Goal: Transaction & Acquisition: Obtain resource

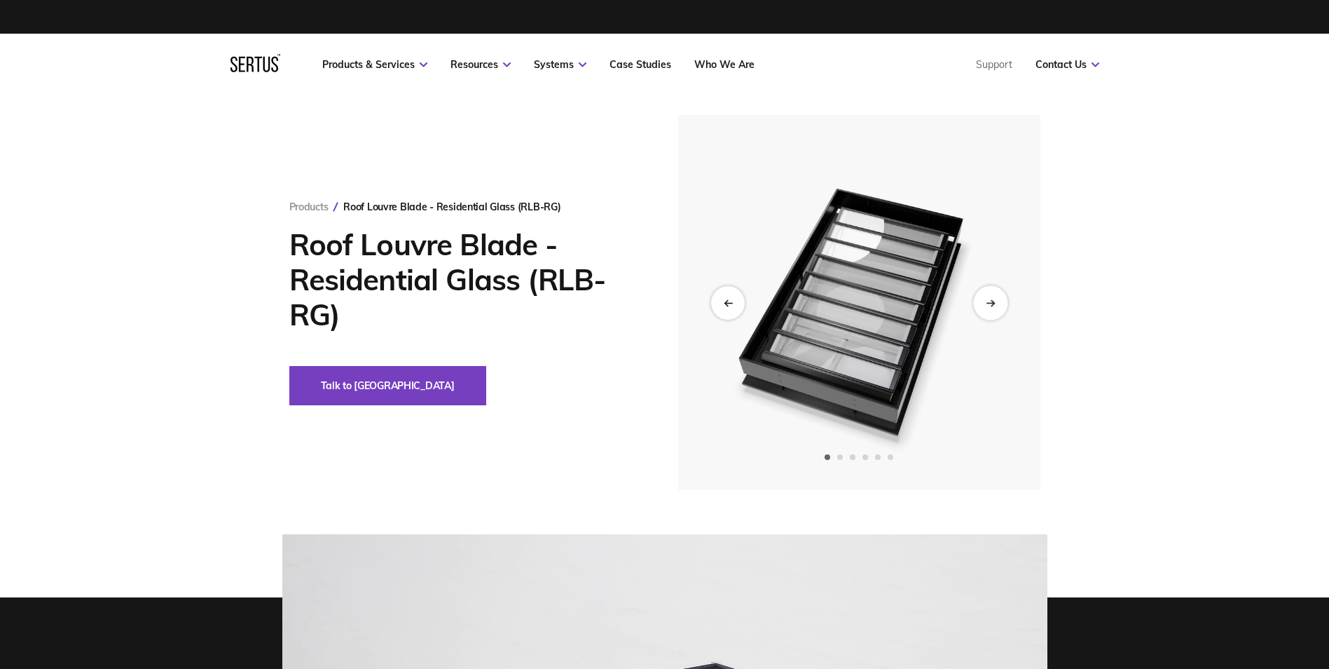
click at [992, 299] on icon "Next slide" at bounding box center [990, 303] width 9 height 8
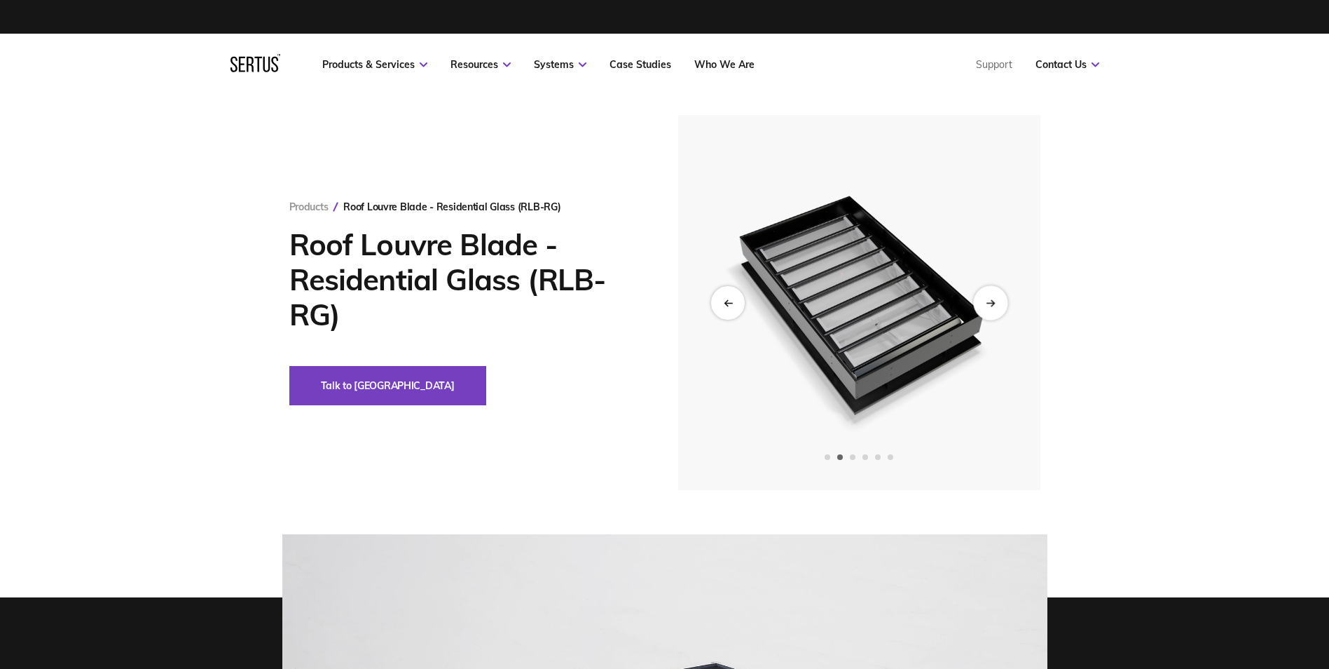
click at [992, 299] on icon "Next slide" at bounding box center [990, 303] width 9 height 8
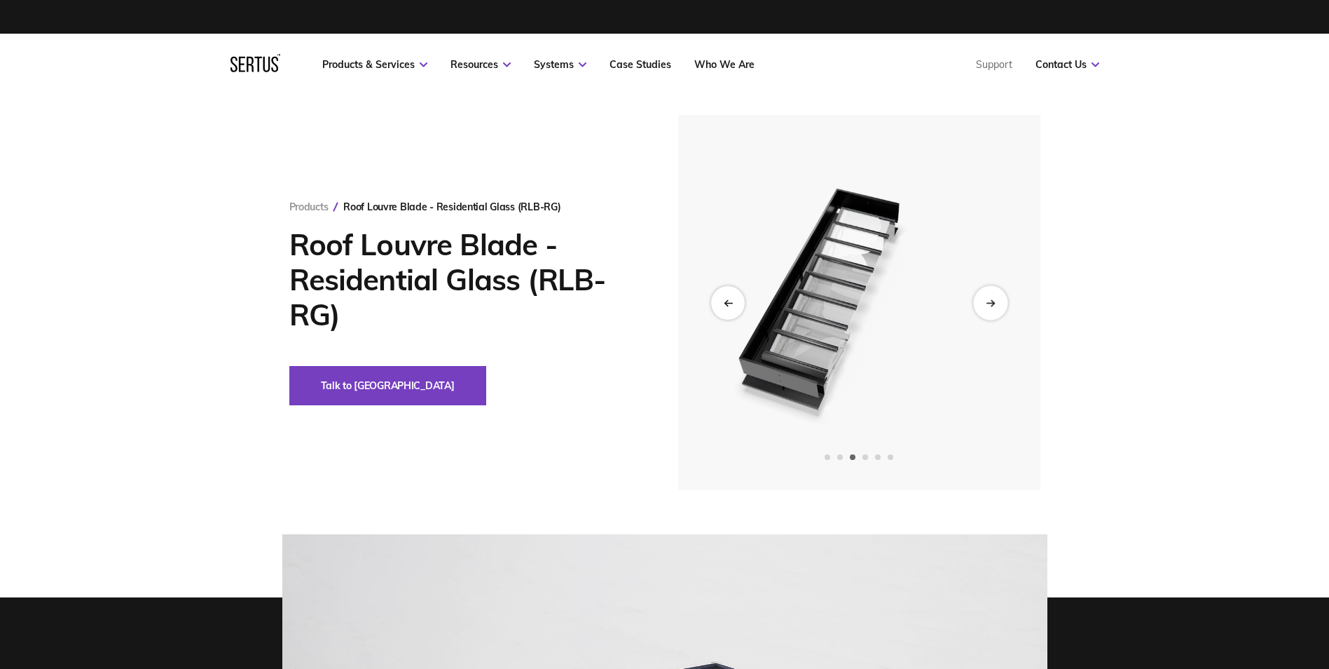
click at [992, 299] on icon "Next slide" at bounding box center [990, 303] width 9 height 8
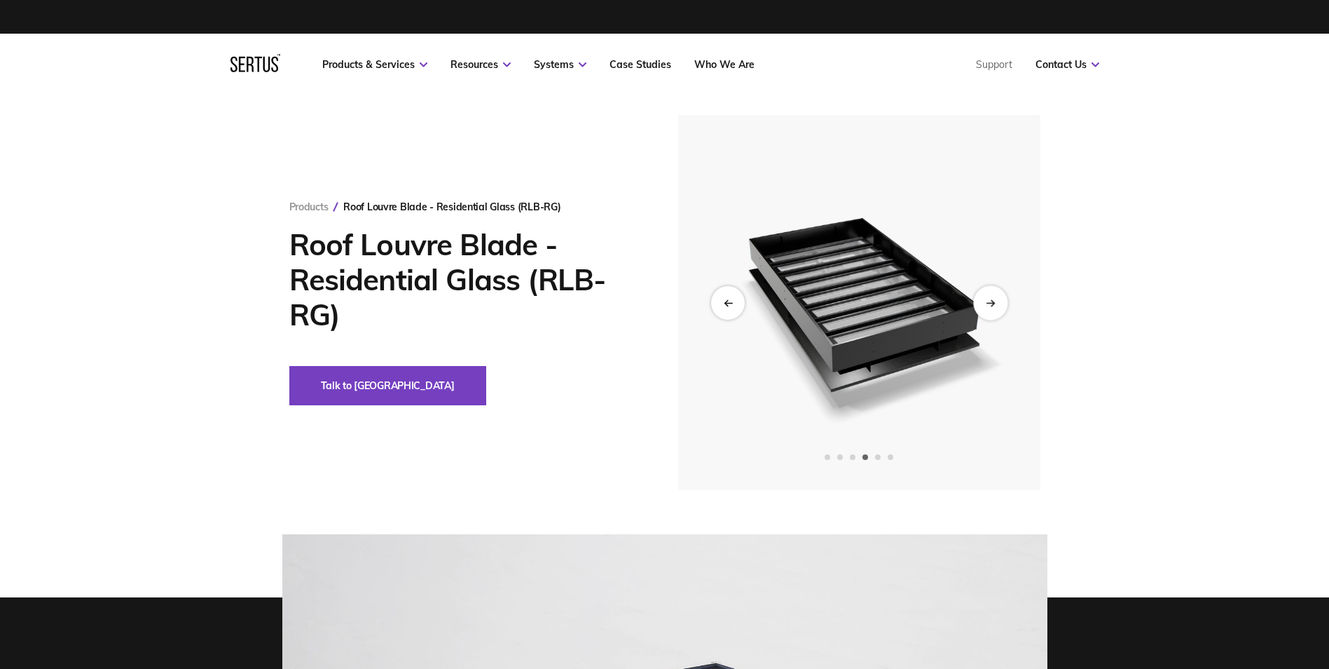
click at [992, 299] on icon "Next slide" at bounding box center [990, 303] width 9 height 8
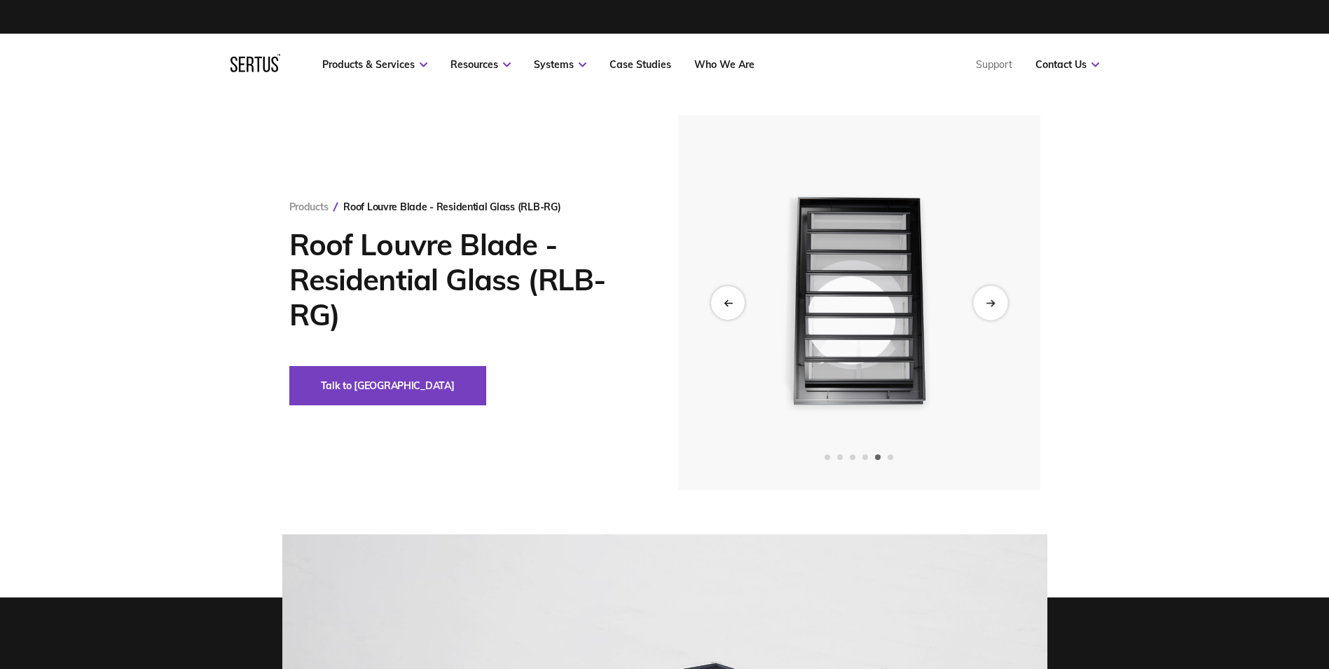
click at [992, 299] on icon "Next slide" at bounding box center [990, 303] width 9 height 8
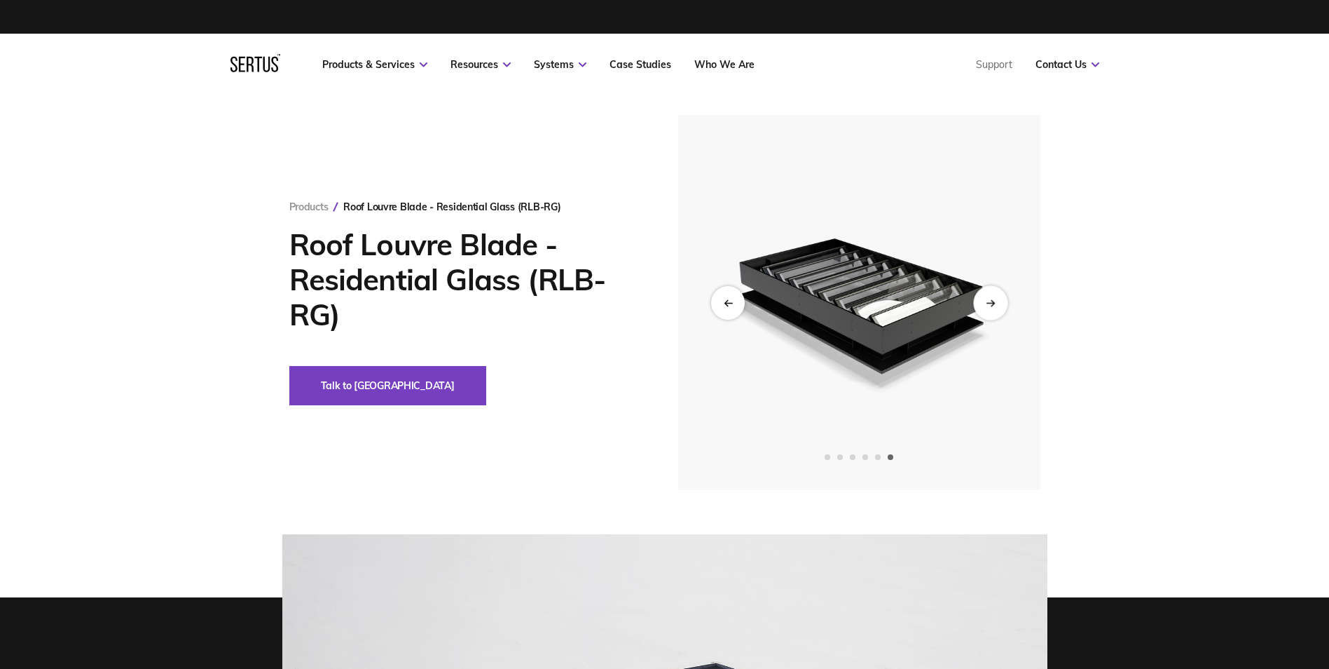
click at [990, 299] on icon "Next slide" at bounding box center [990, 303] width 9 height 8
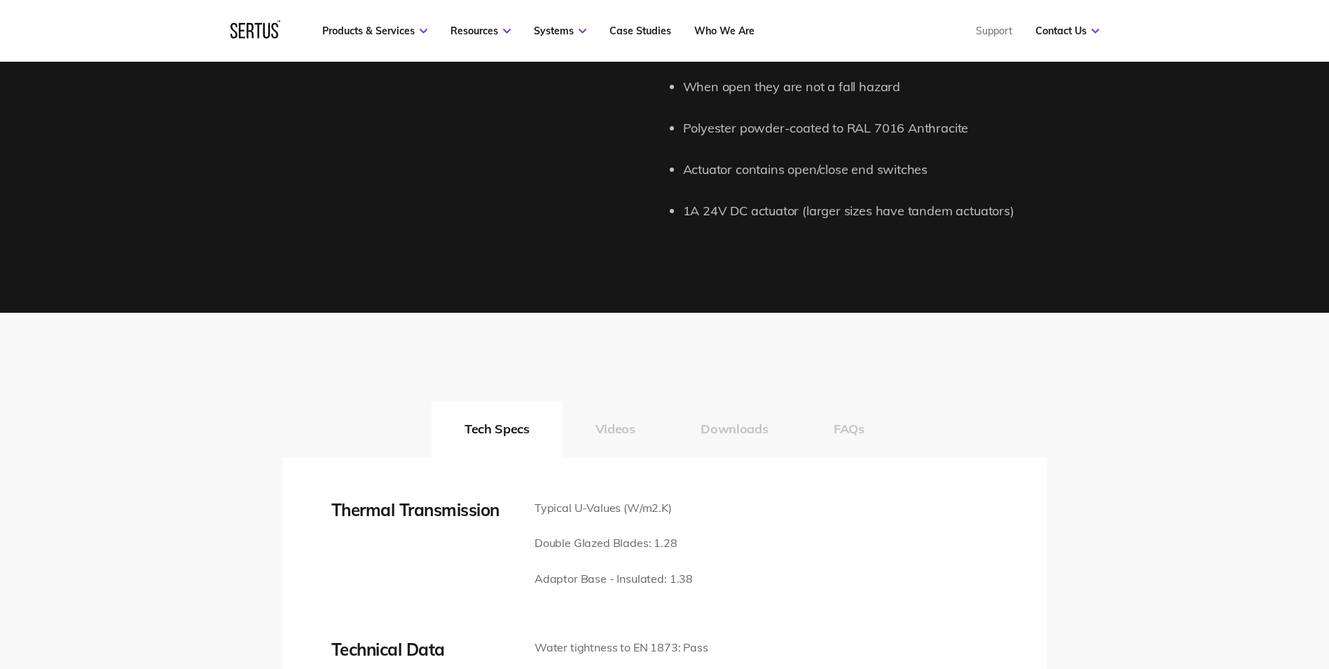
scroll to position [2172, 0]
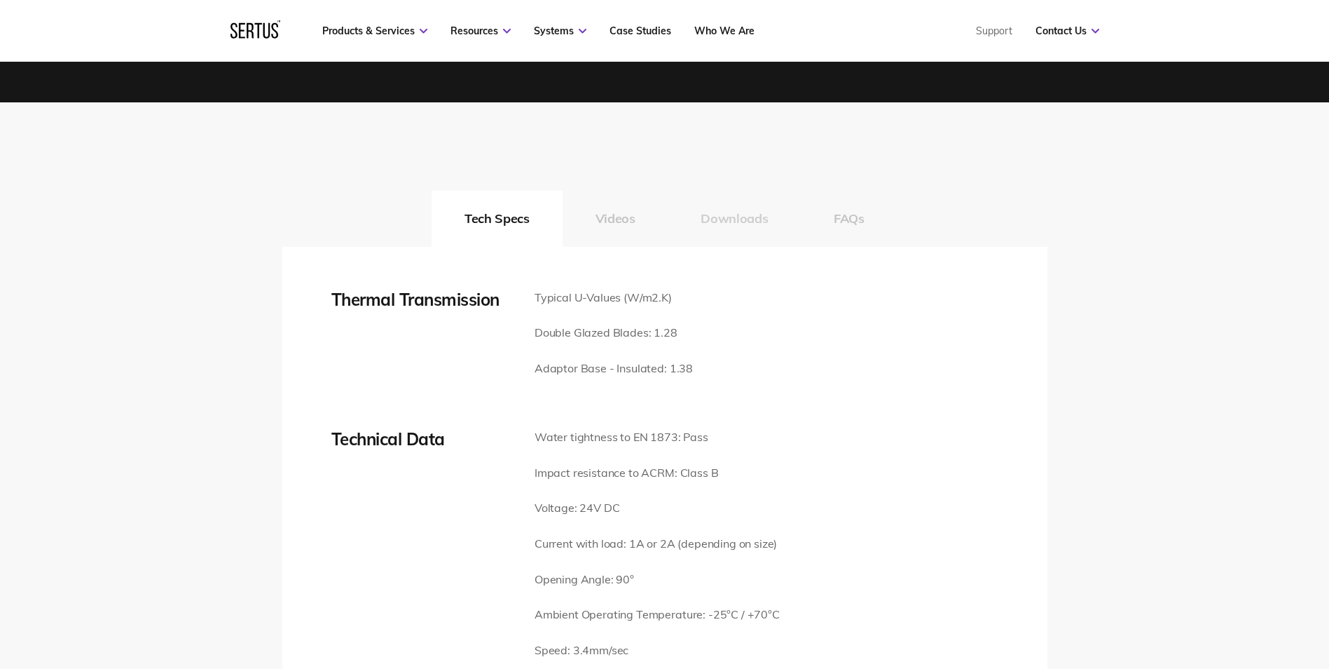
click at [734, 218] on button "Downloads" at bounding box center [734, 219] width 133 height 56
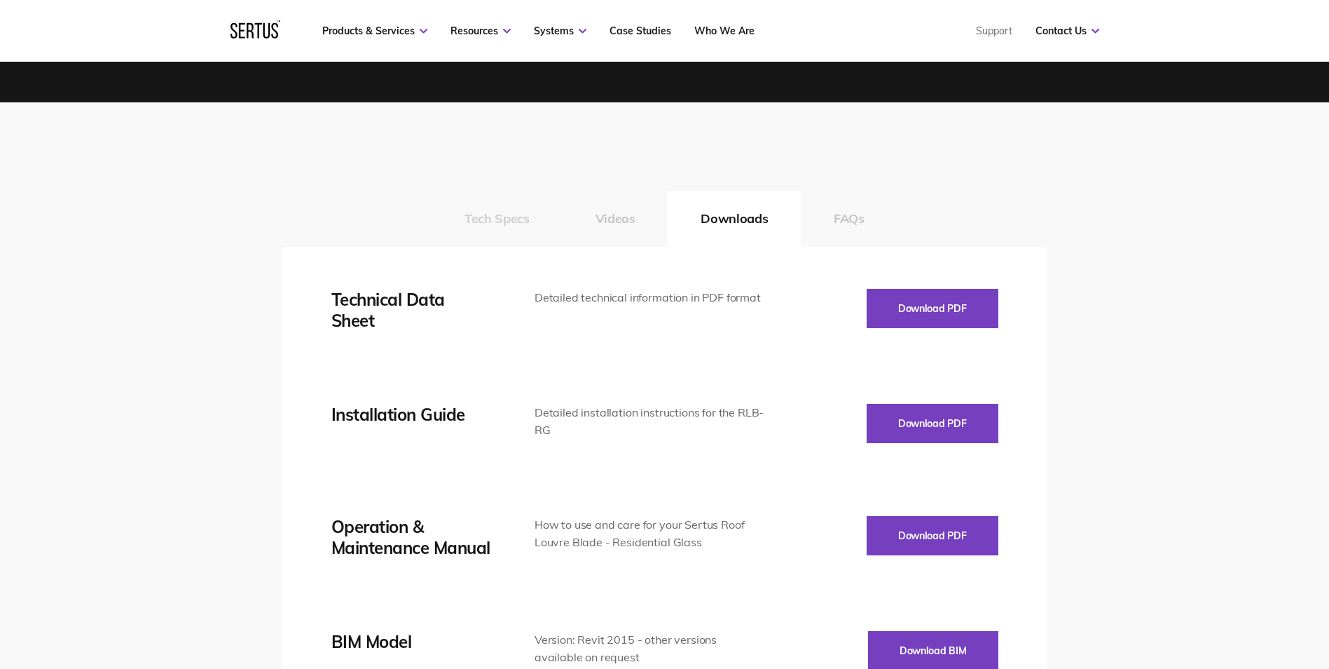
click at [481, 219] on button "Tech Specs" at bounding box center [497, 219] width 130 height 56
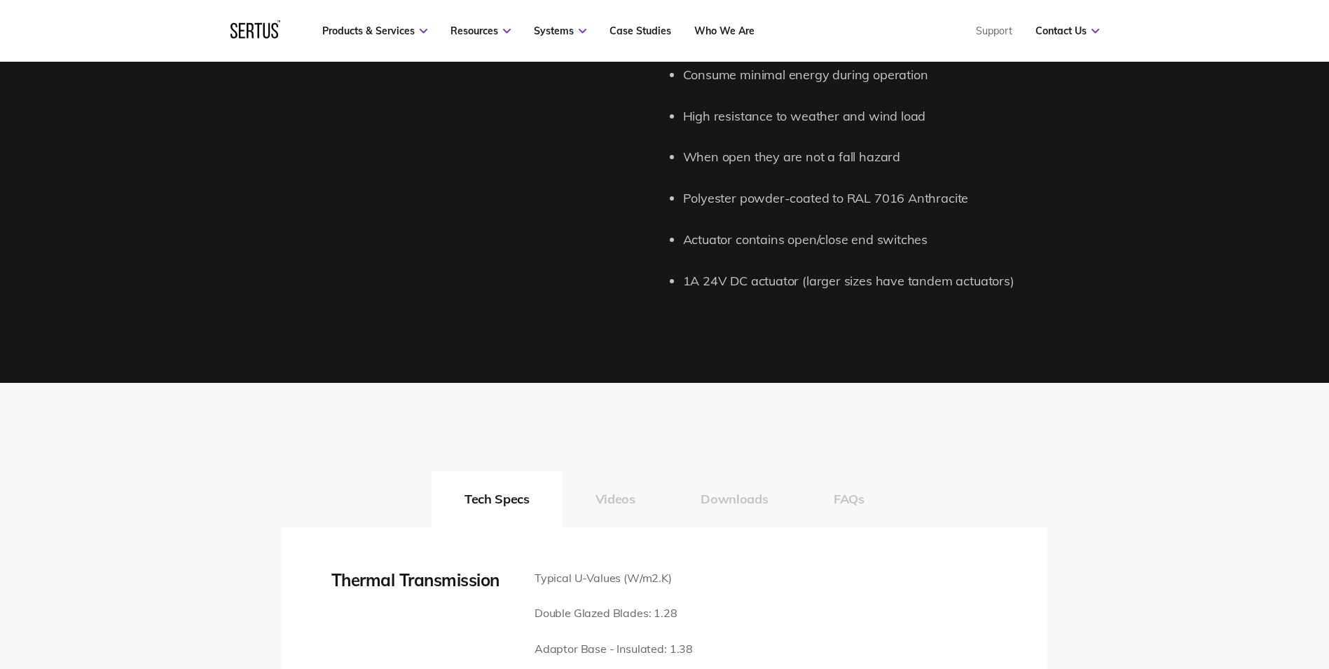
scroll to position [2102, 0]
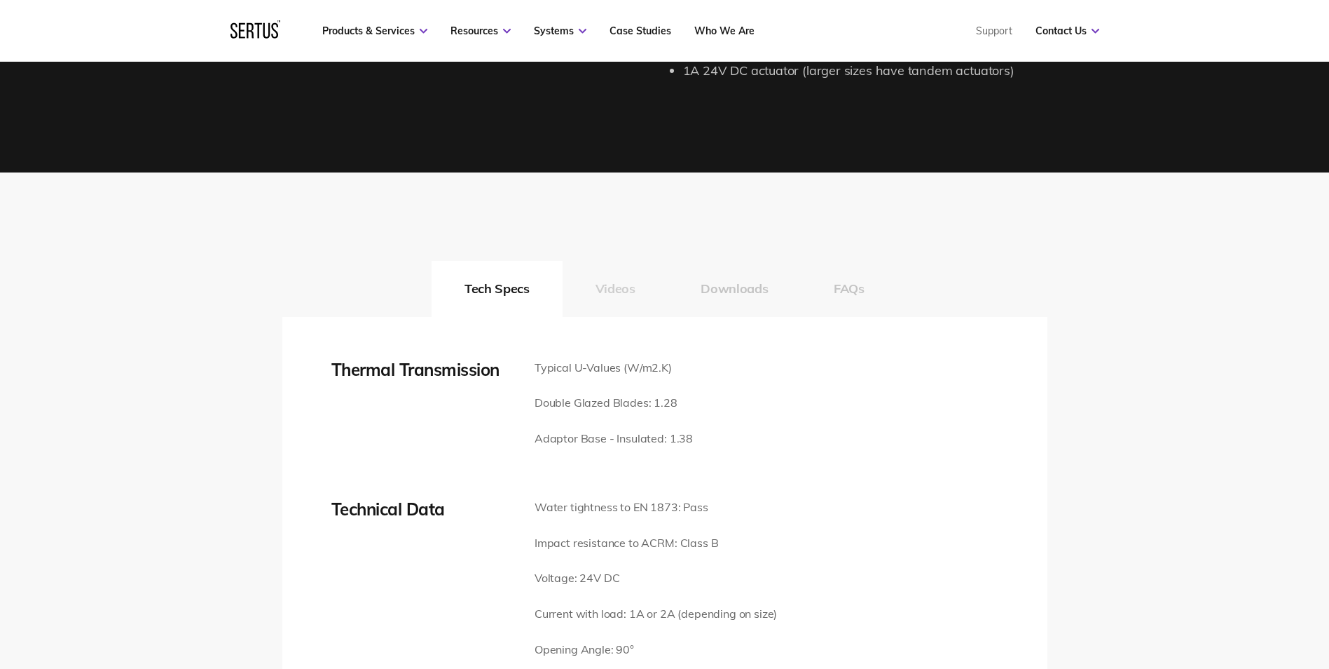
click at [619, 285] on button "Videos" at bounding box center [616, 289] width 106 height 56
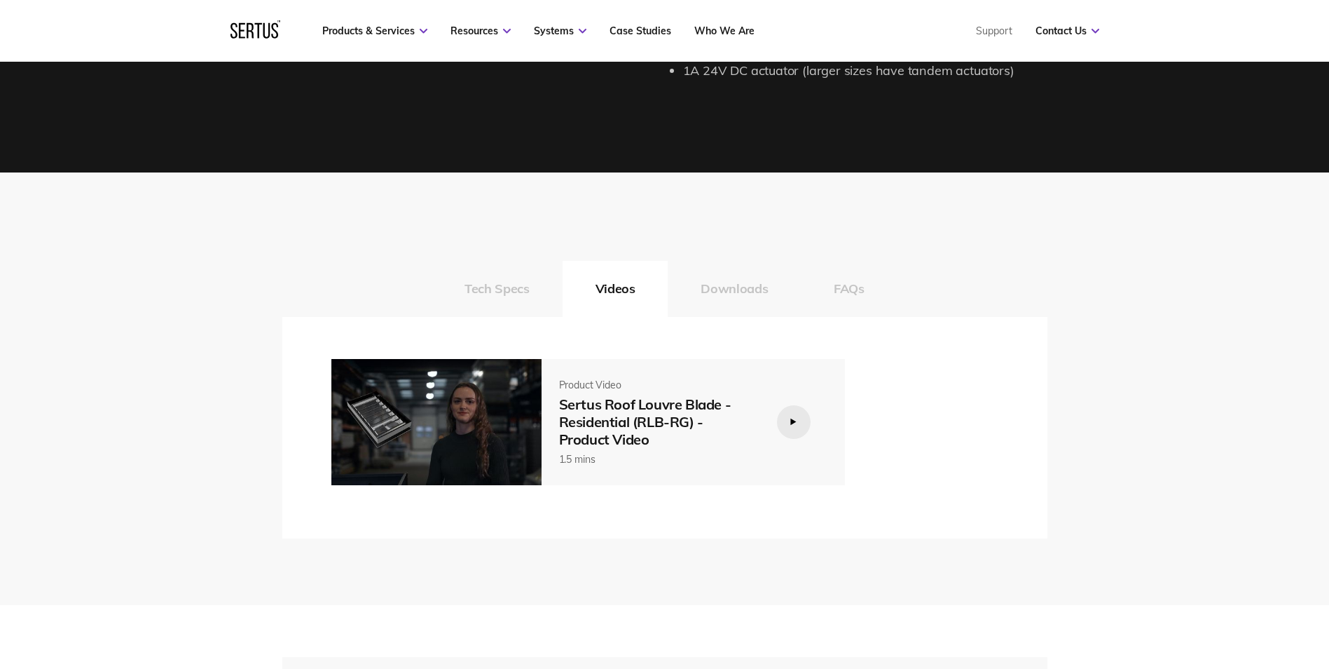
scroll to position [2313, 0]
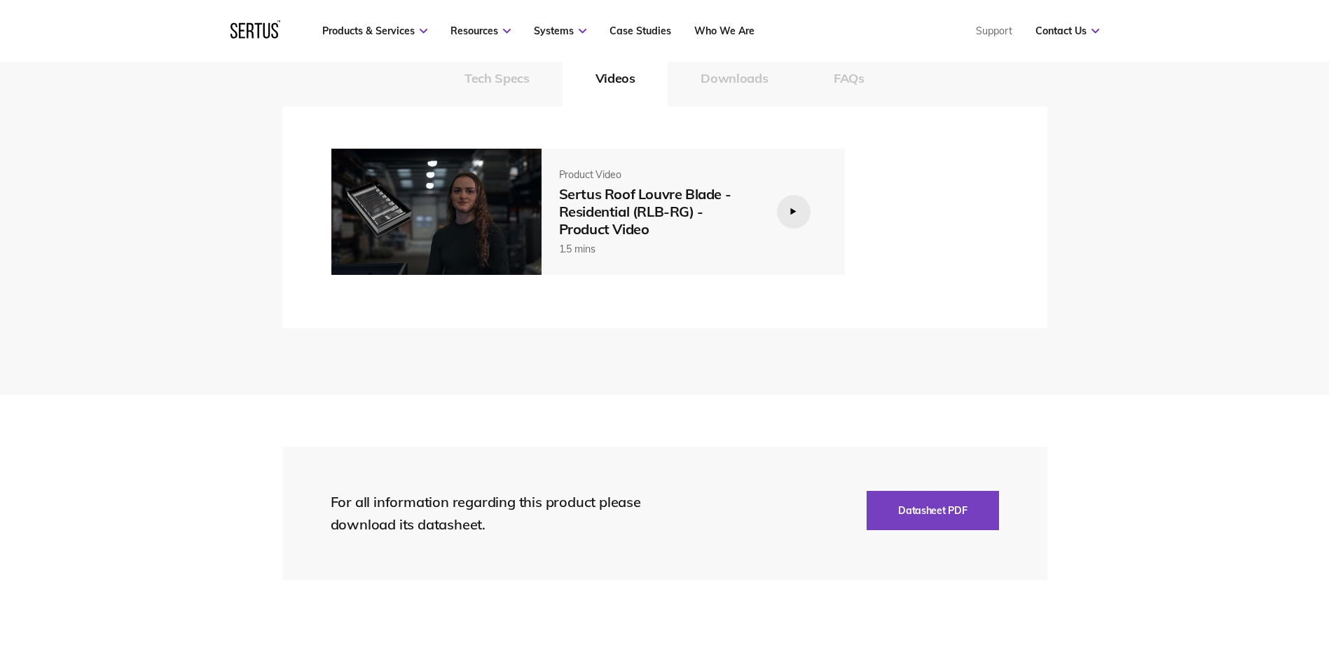
click at [797, 210] on div at bounding box center [794, 212] width 34 height 34
click at [475, 180] on img at bounding box center [436, 212] width 210 height 126
click at [478, 208] on img at bounding box center [436, 212] width 210 height 126
click at [476, 217] on img at bounding box center [436, 212] width 210 height 126
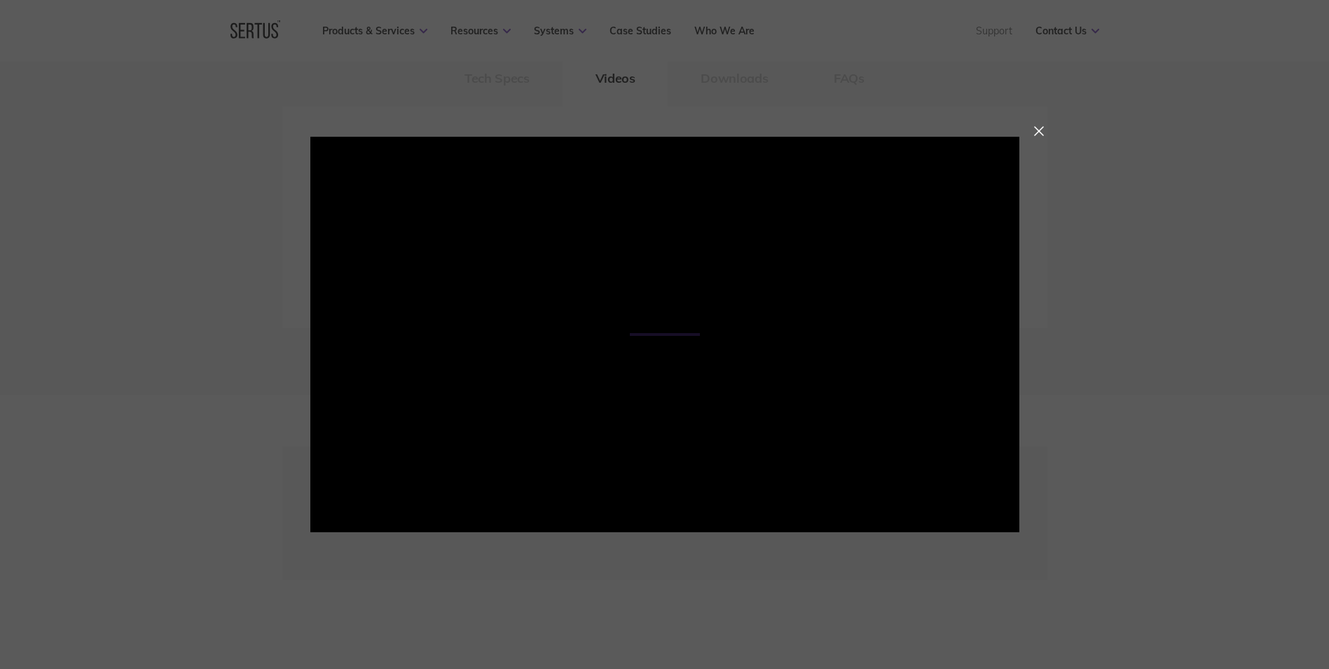
click at [1148, 440] on div at bounding box center [664, 334] width 1329 height 669
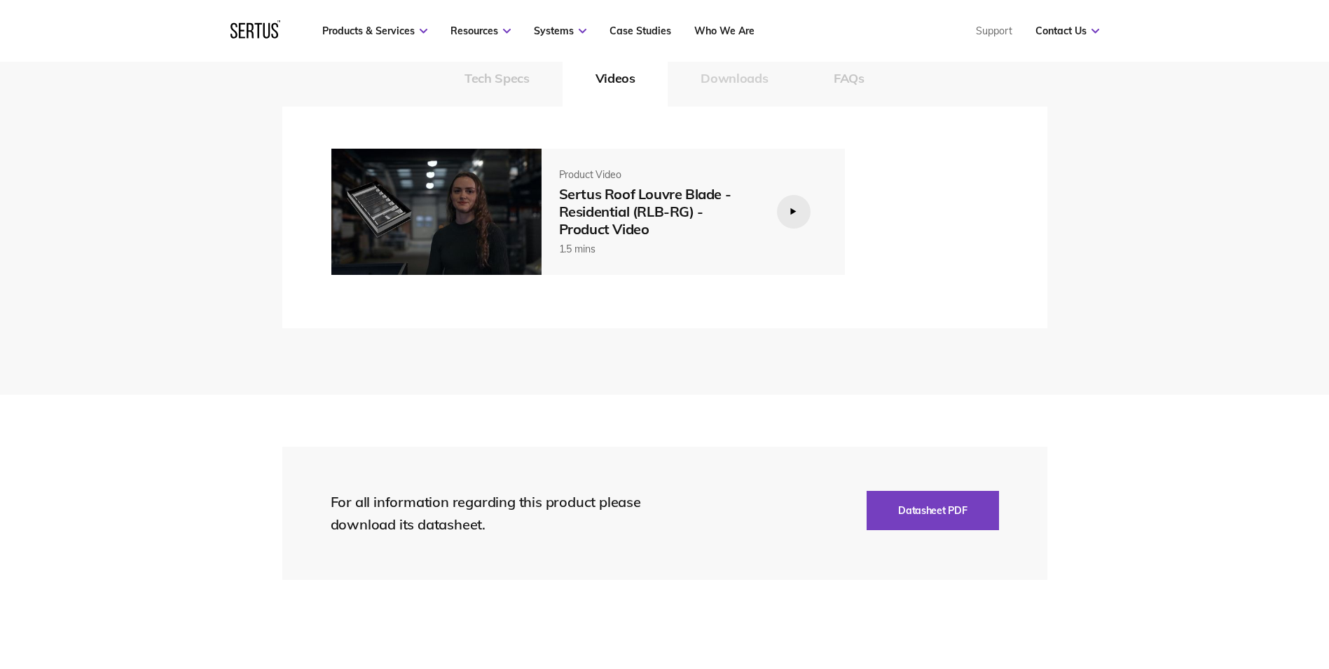
click at [730, 71] on button "Downloads" at bounding box center [734, 78] width 133 height 56
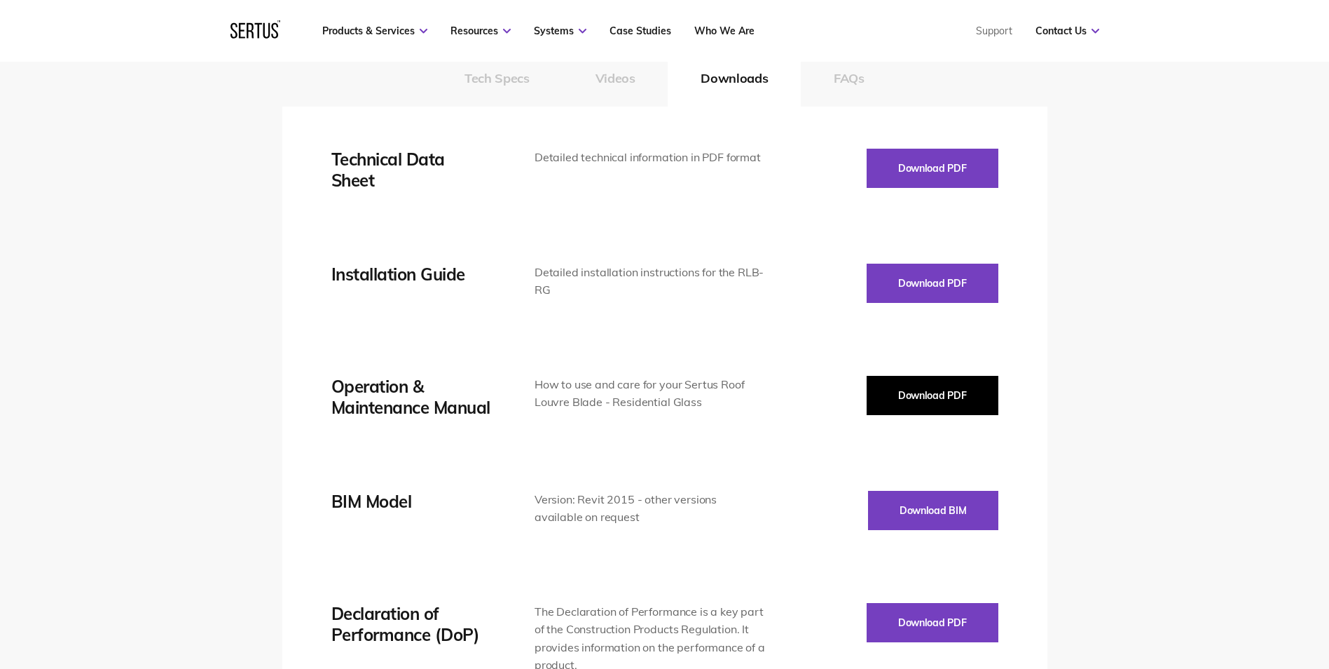
click at [916, 393] on button "Download PDF" at bounding box center [933, 395] width 132 height 39
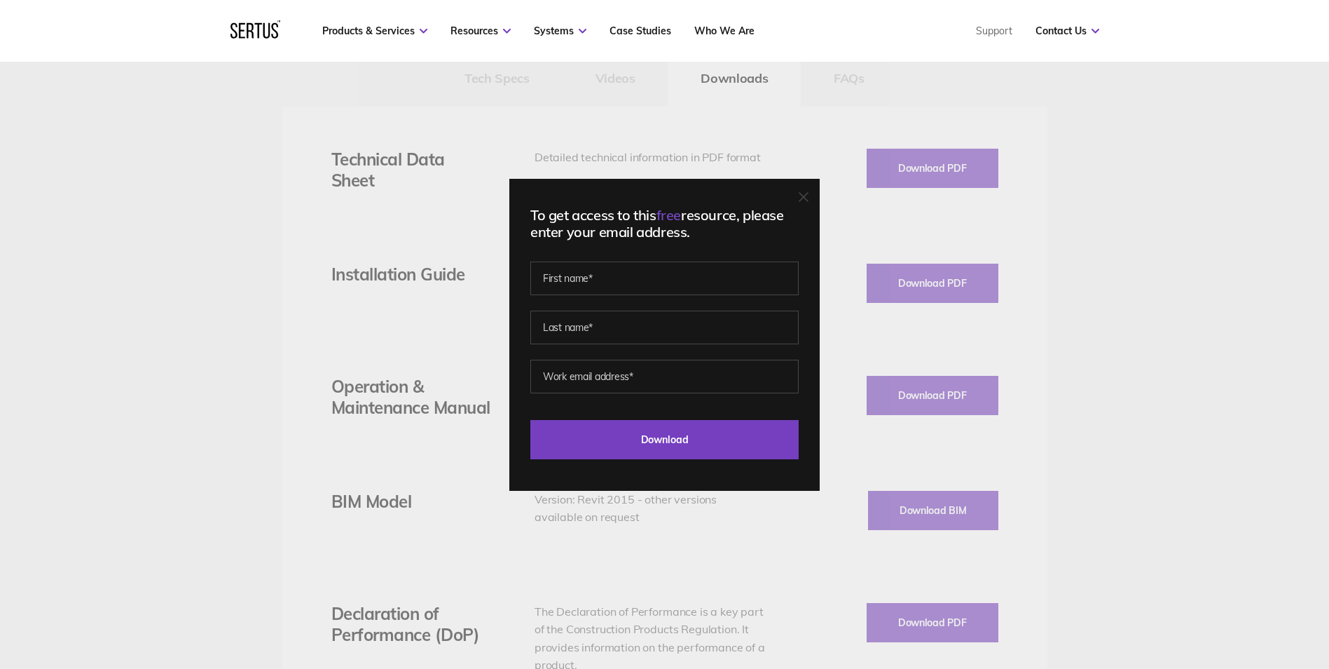
click at [1078, 425] on div "To get access to this free resource, please enter your email address. Last Down…" at bounding box center [664, 334] width 1329 height 669
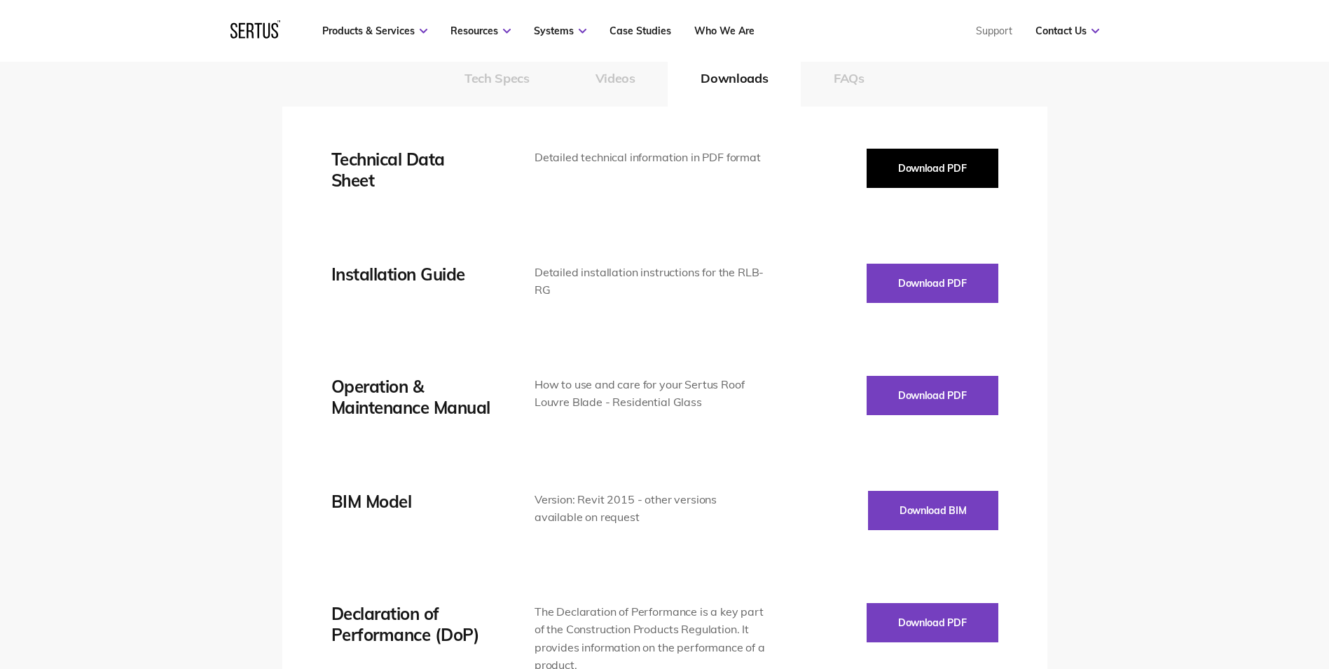
click at [934, 165] on button "Download PDF" at bounding box center [933, 168] width 132 height 39
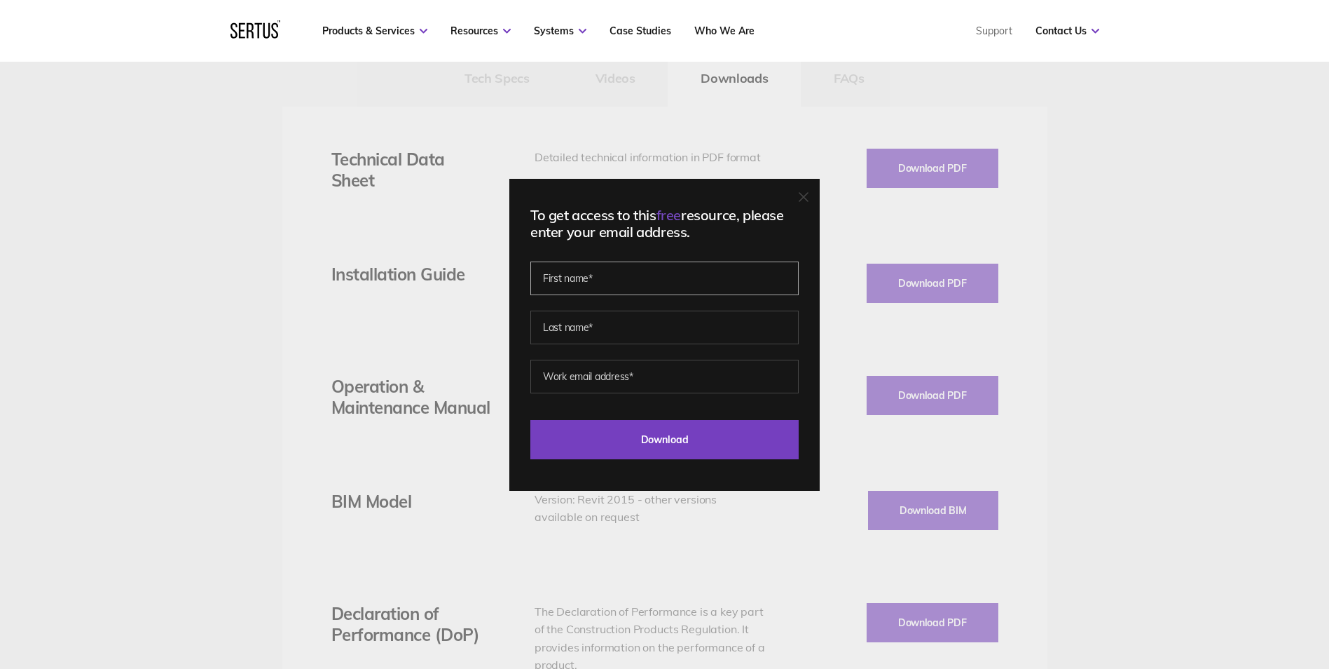
click at [598, 280] on input "text" at bounding box center [664, 278] width 268 height 34
click at [809, 201] on icon at bounding box center [804, 197] width 10 height 10
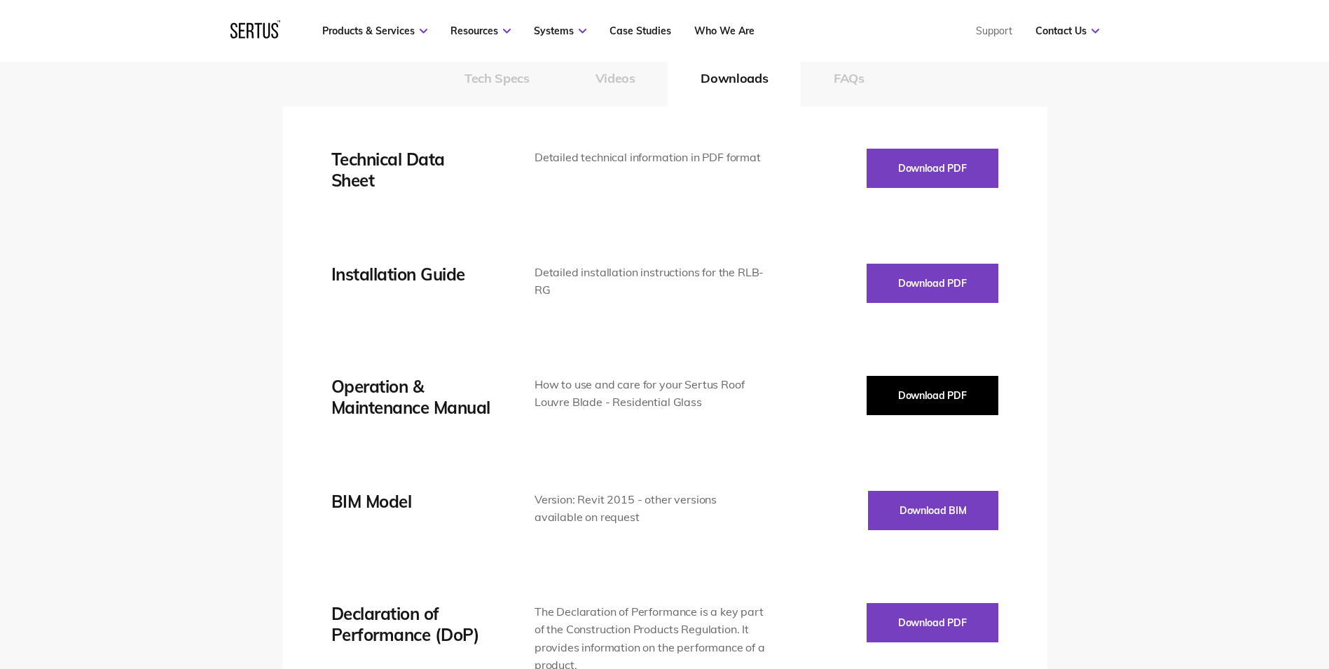
click at [894, 396] on button "Download PDF" at bounding box center [933, 395] width 132 height 39
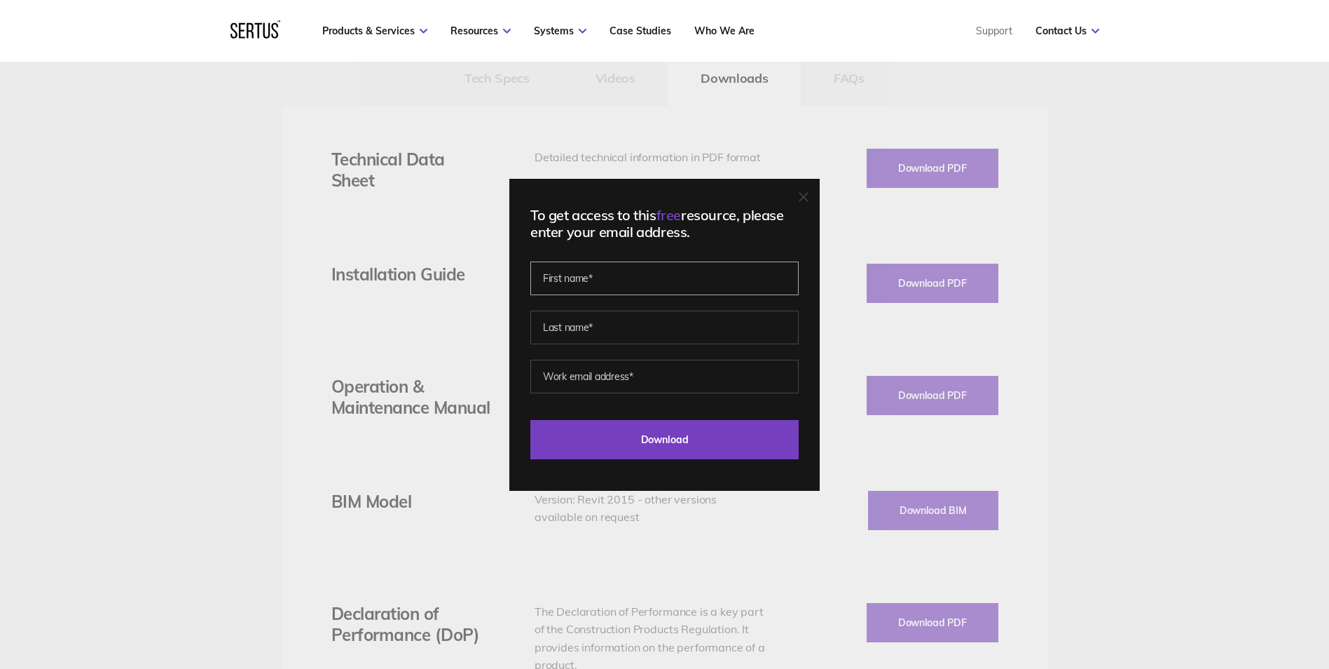
click at [615, 282] on input "text" at bounding box center [664, 278] width 268 height 34
type input "Sofia"
type input "Sergiou"
type input "[EMAIL_ADDRESS][DOMAIN_NAME]"
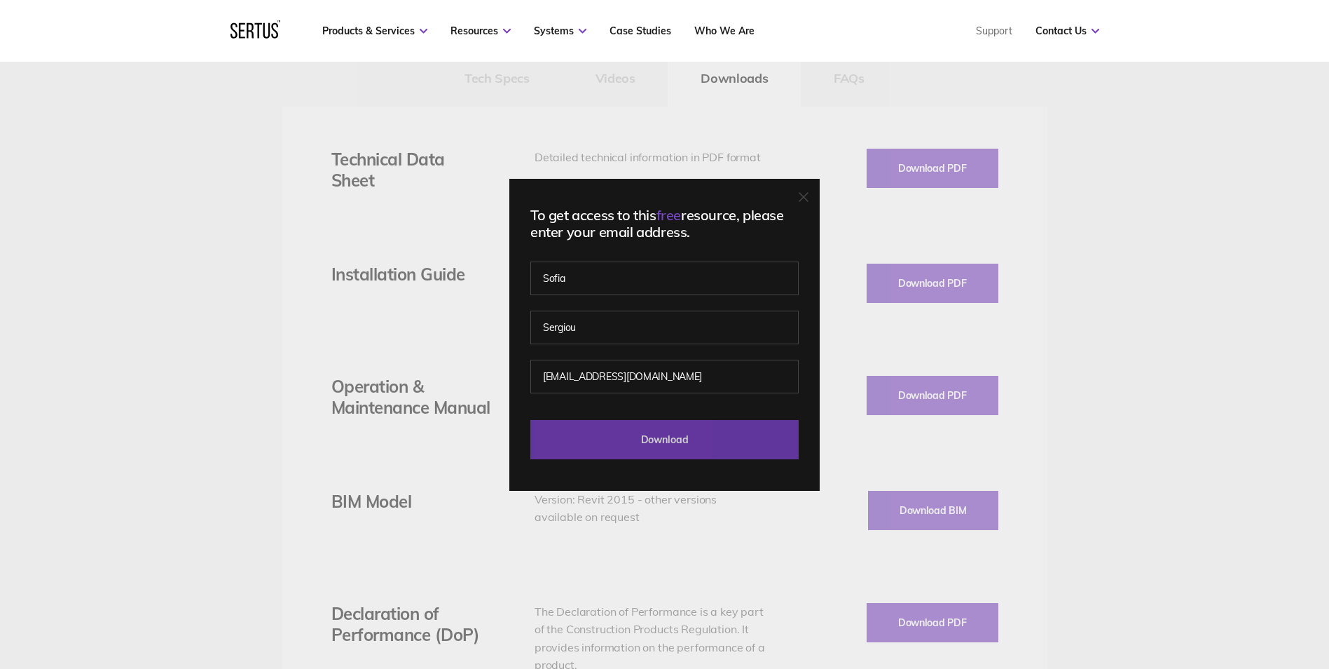
click at [631, 442] on input "Download" at bounding box center [664, 439] width 268 height 39
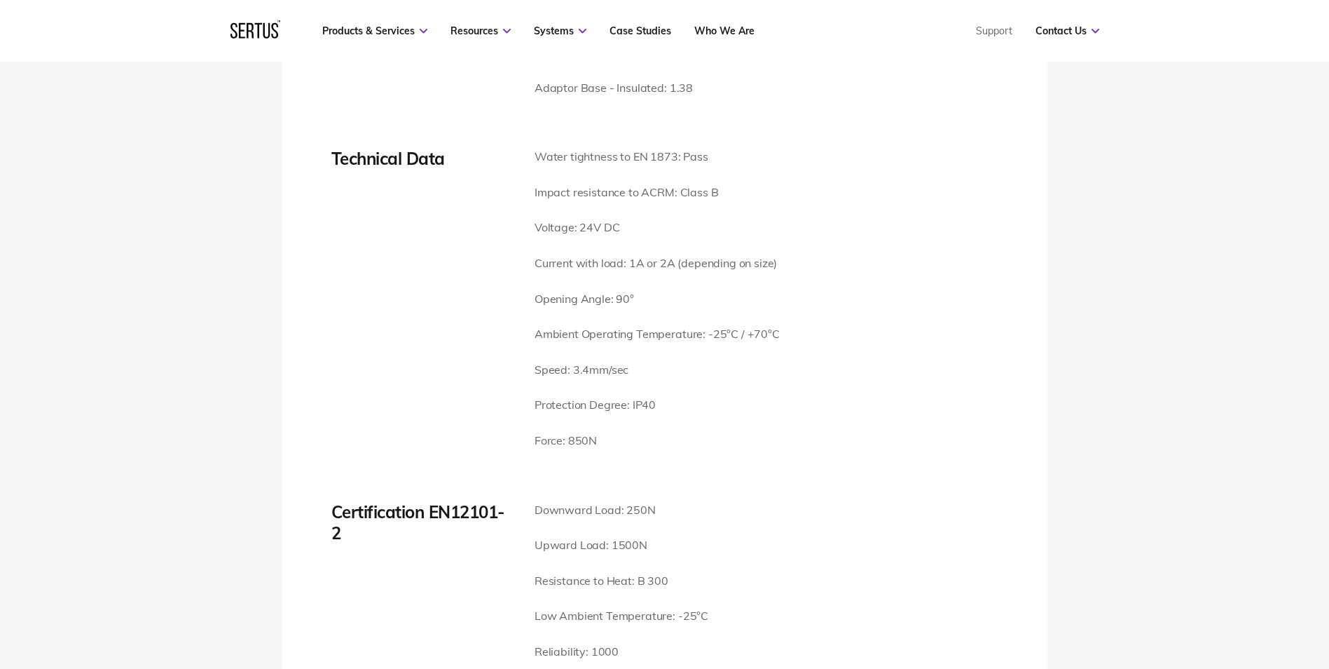
scroll to position [2172, 0]
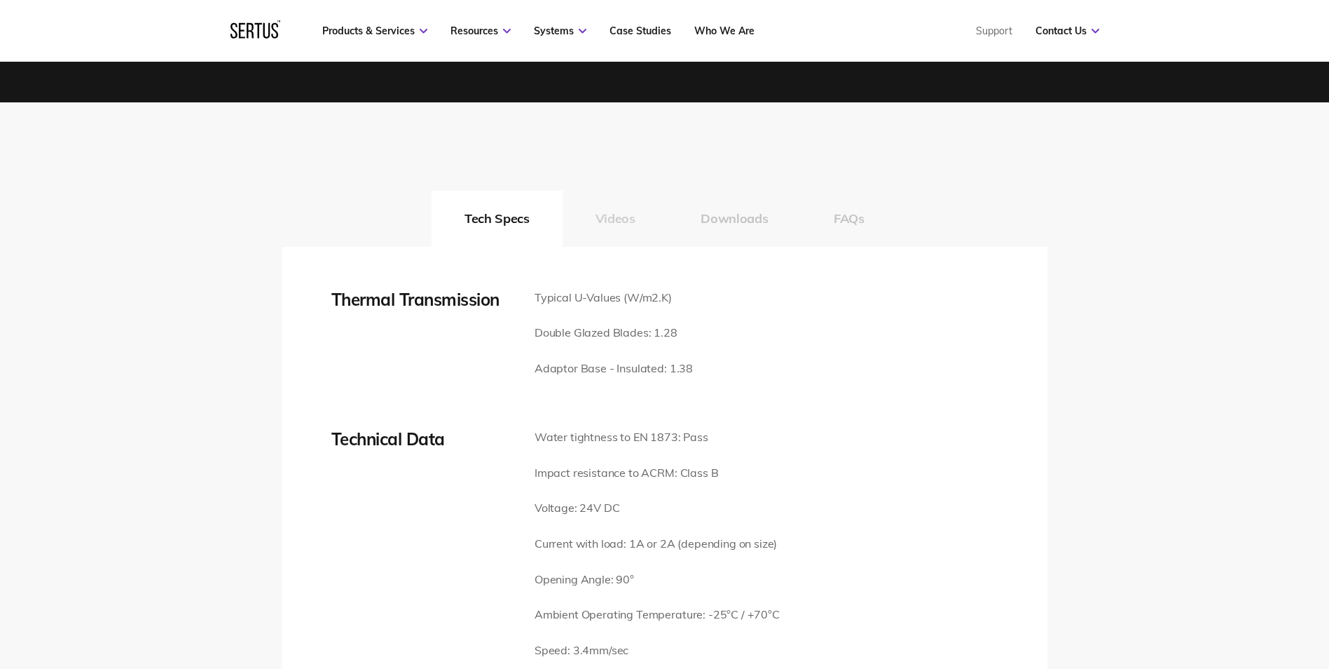
click at [613, 227] on button "Videos" at bounding box center [616, 219] width 106 height 56
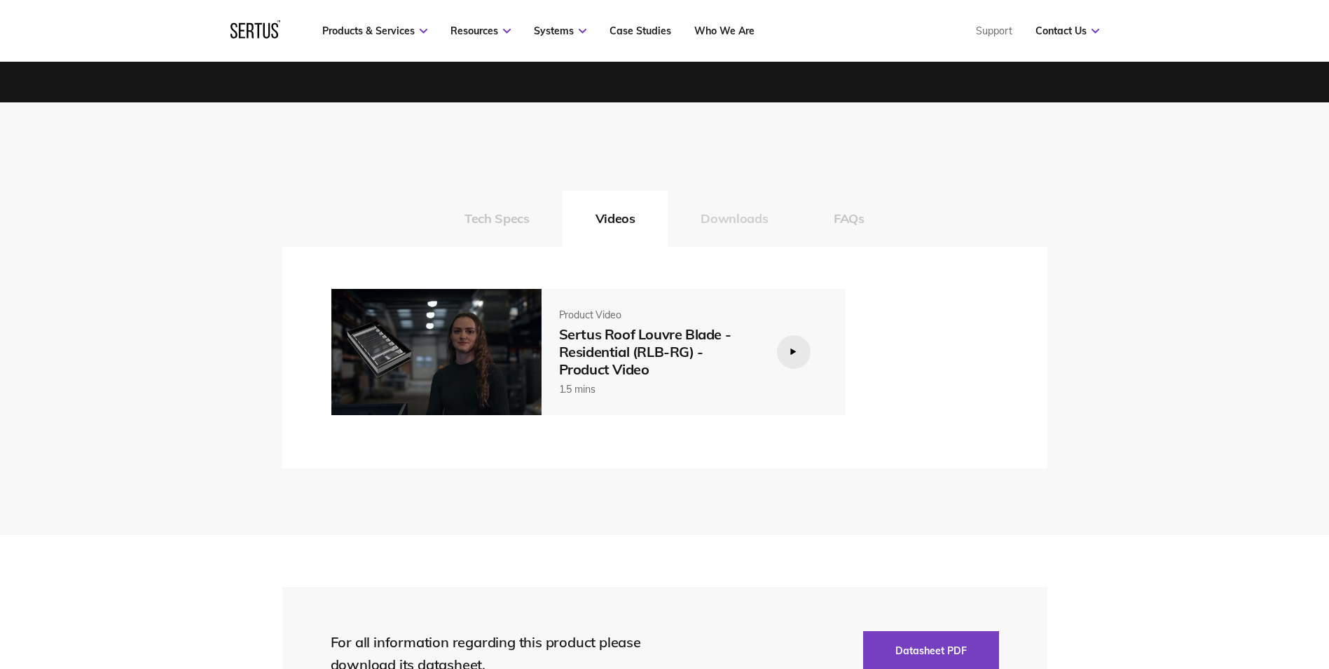
click at [755, 213] on button "Downloads" at bounding box center [734, 219] width 133 height 56
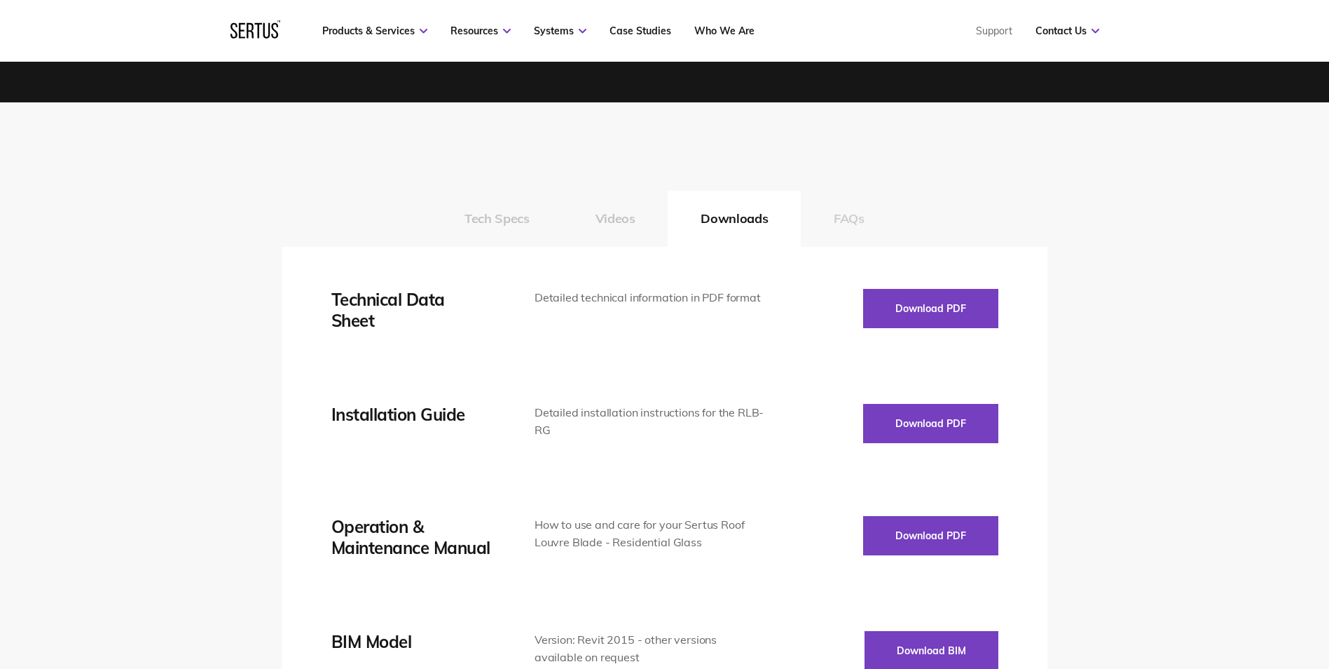
click at [849, 202] on button "FAQs" at bounding box center [849, 219] width 97 height 56
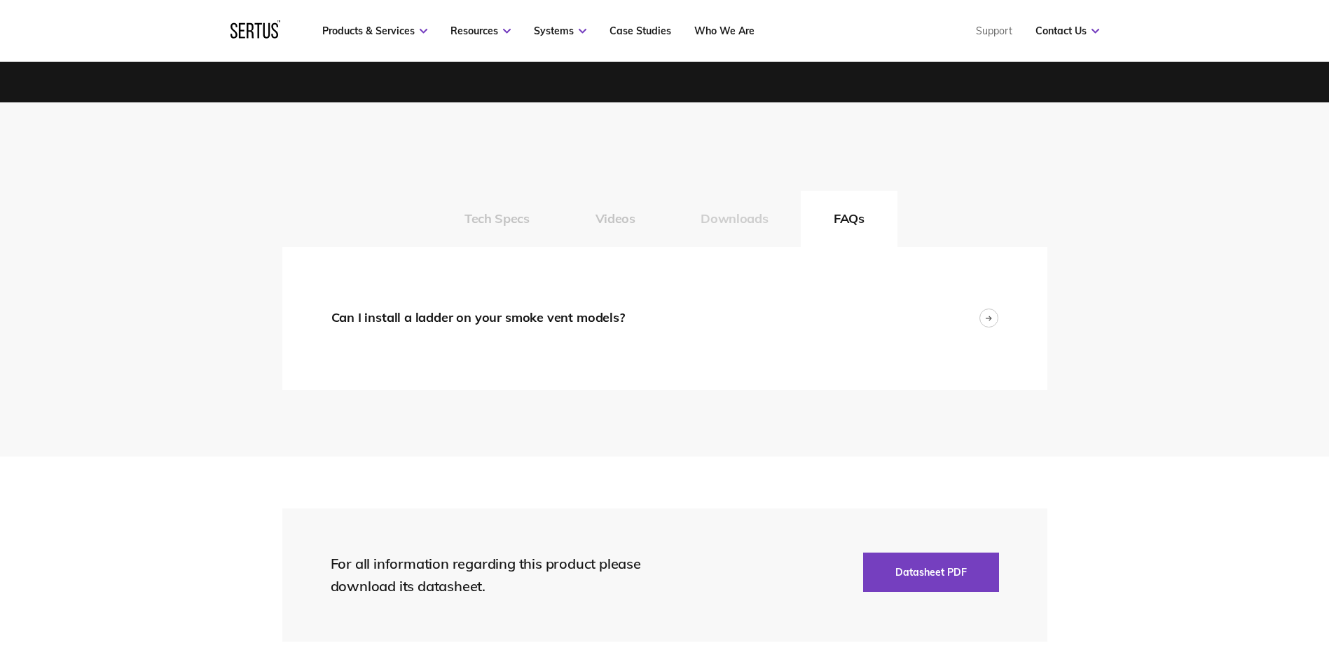
click at [763, 220] on button "Downloads" at bounding box center [734, 219] width 133 height 56
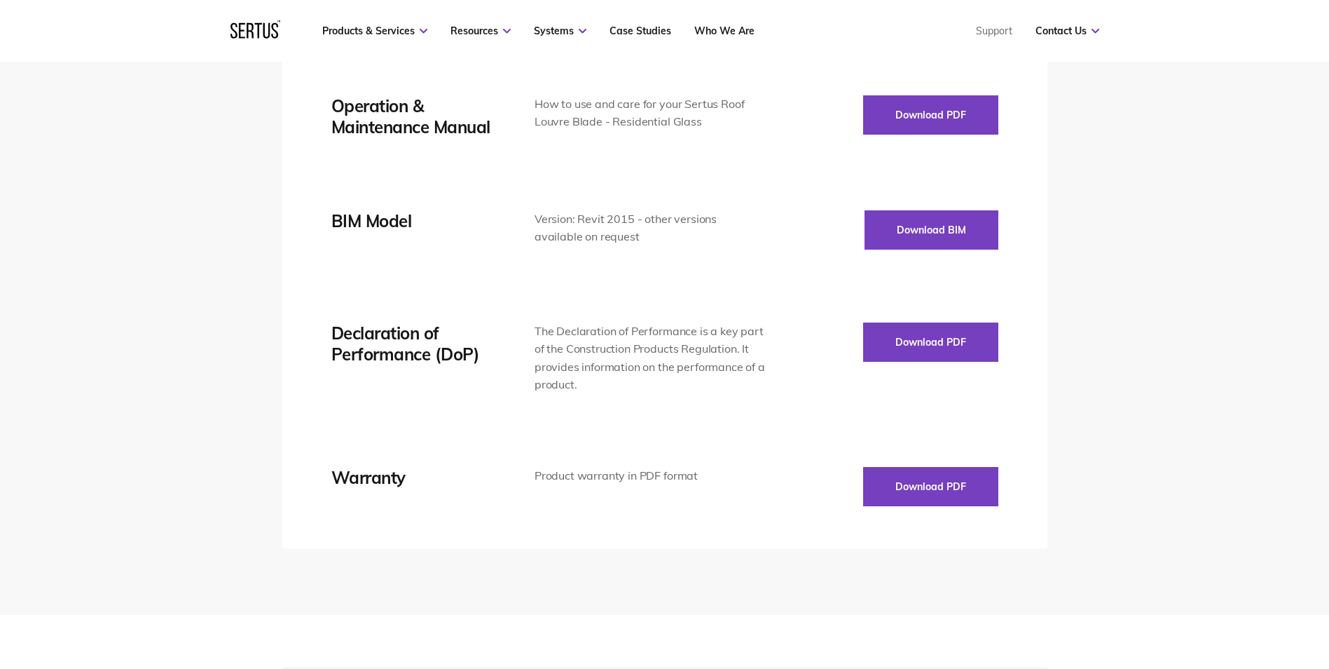
scroll to position [2313, 0]
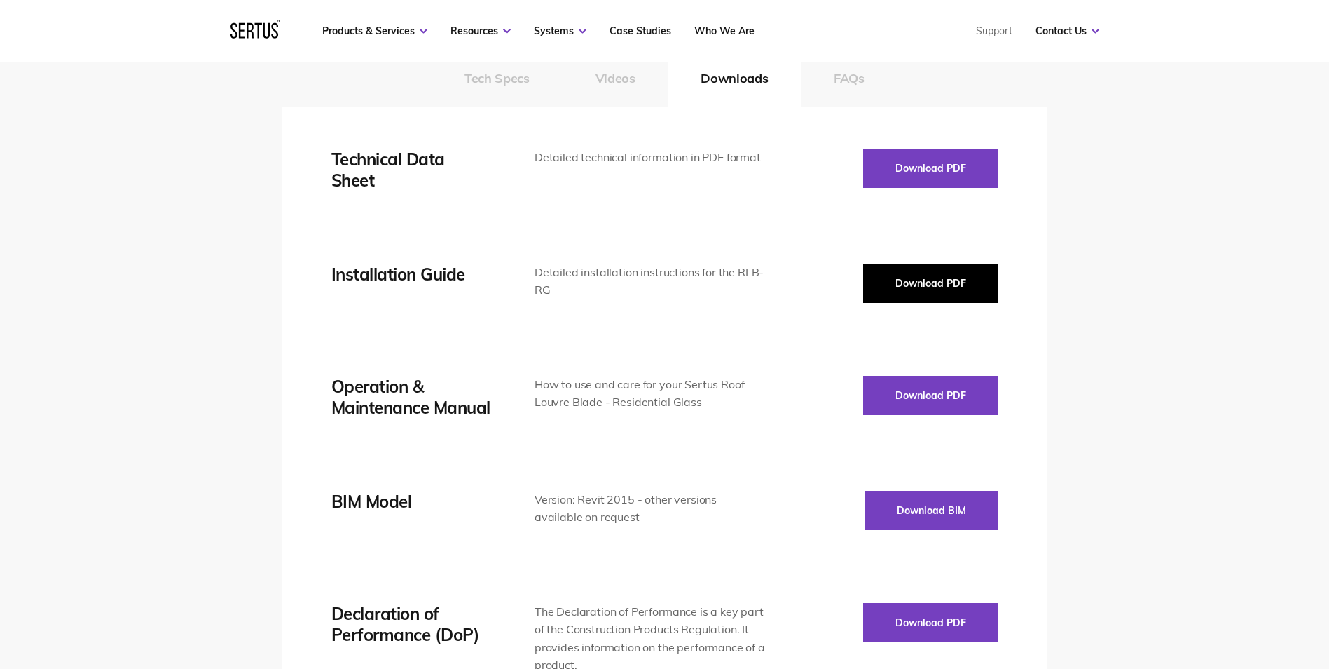
click at [896, 286] on button "Download PDF" at bounding box center [930, 282] width 135 height 39
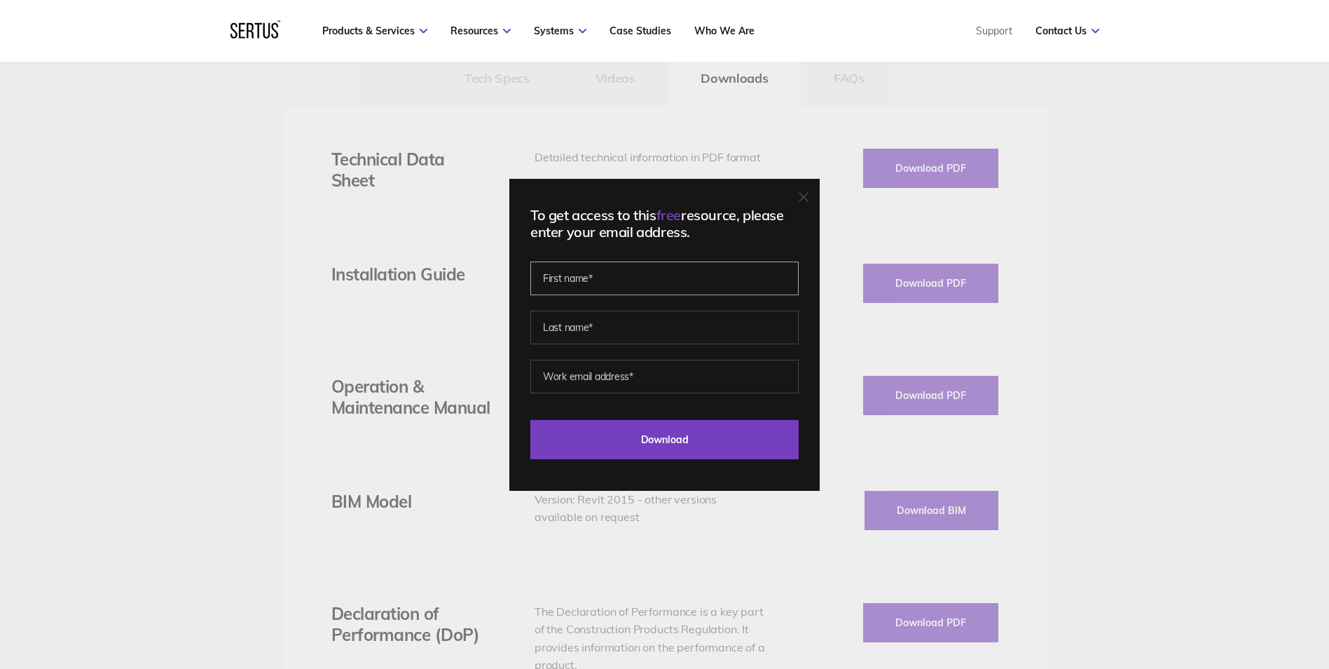
click at [572, 282] on input "text" at bounding box center [664, 278] width 268 height 34
type input "Sofia"
type input "Sergiou"
type input "[EMAIL_ADDRESS][DOMAIN_NAME]"
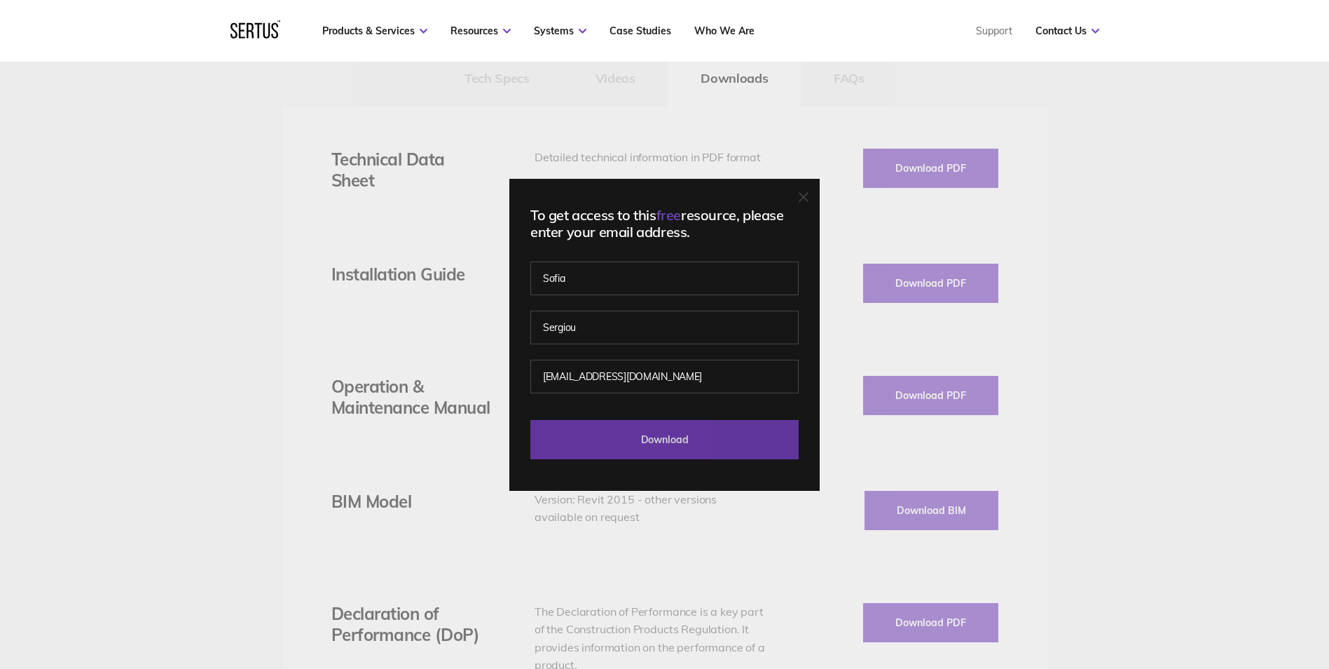
click at [648, 440] on input "Download" at bounding box center [664, 439] width 268 height 39
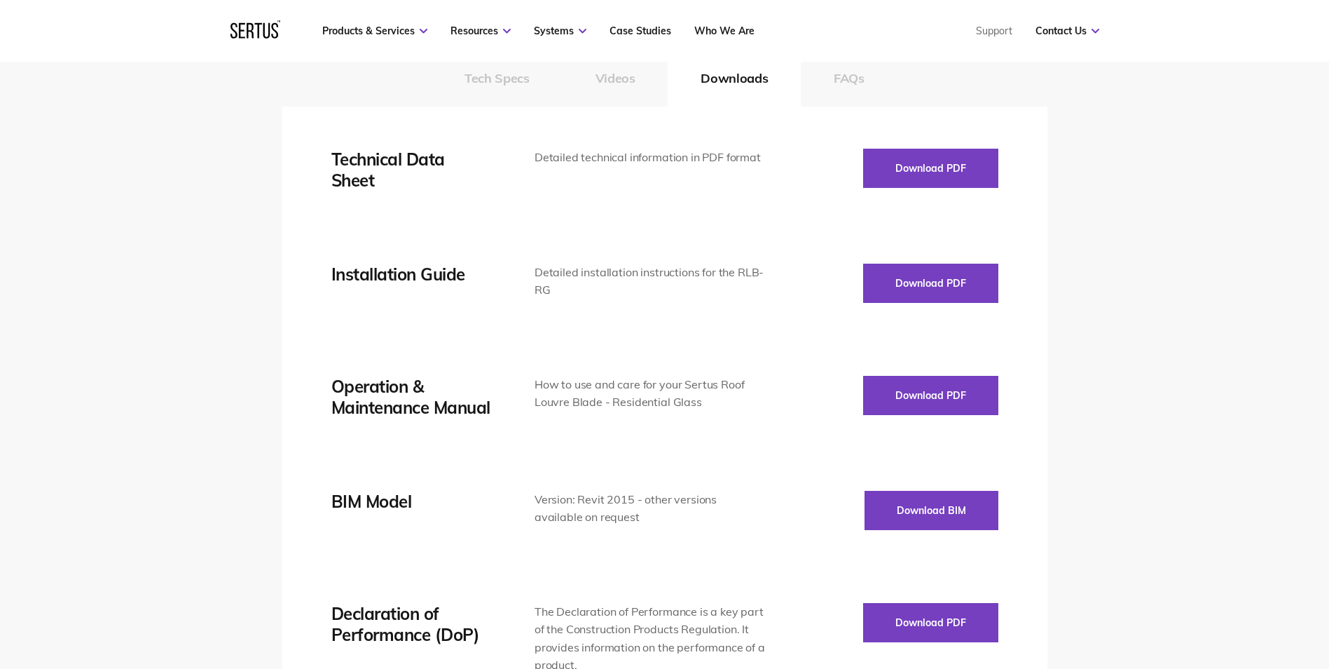
scroll to position [2172, 0]
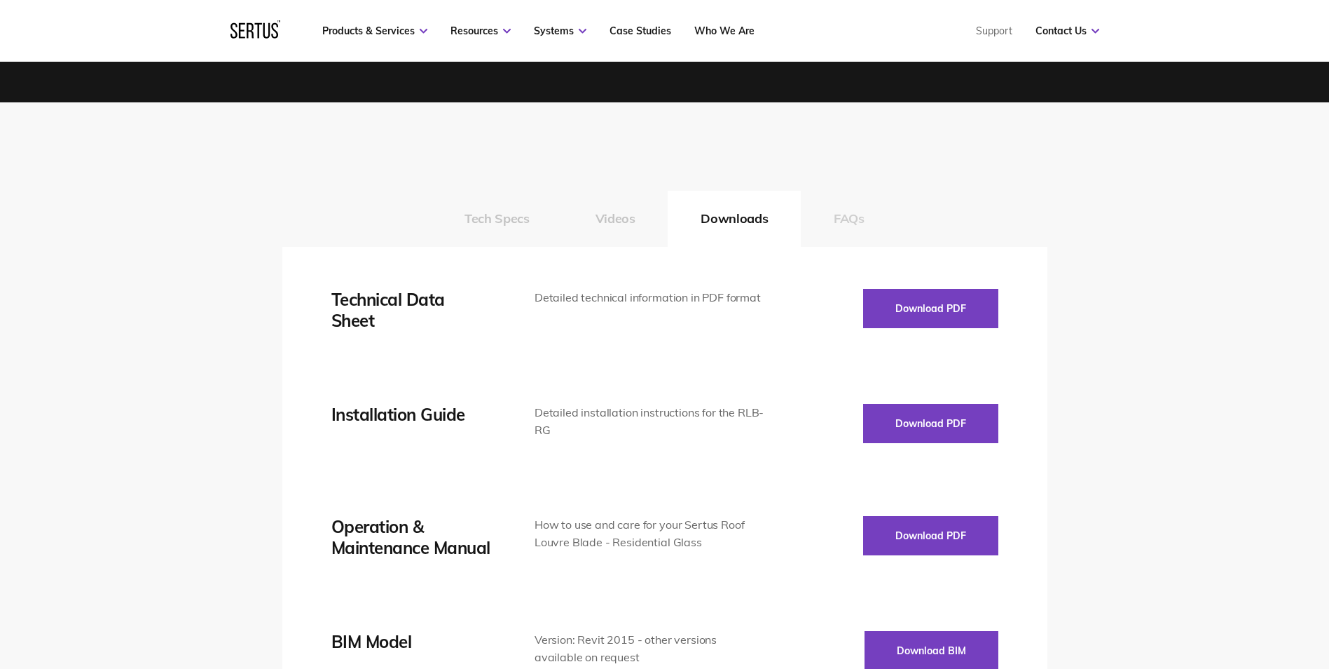
click at [851, 217] on button "FAQs" at bounding box center [849, 219] width 97 height 56
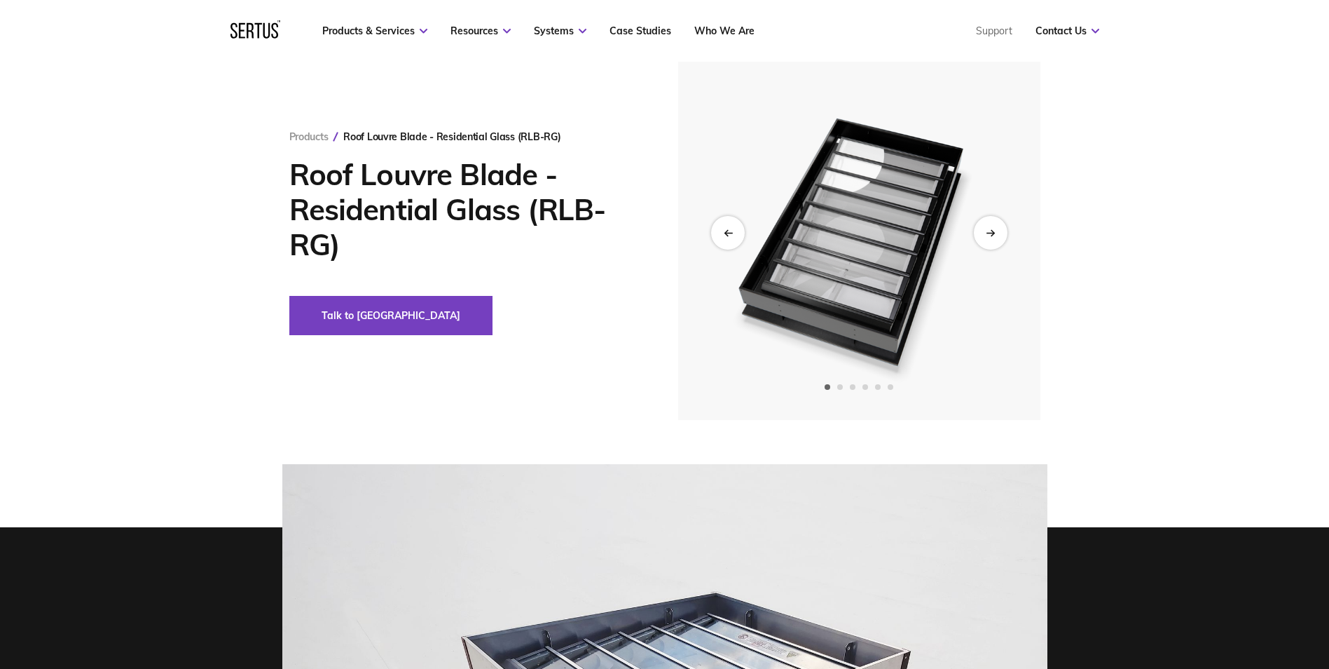
scroll to position [0, 0]
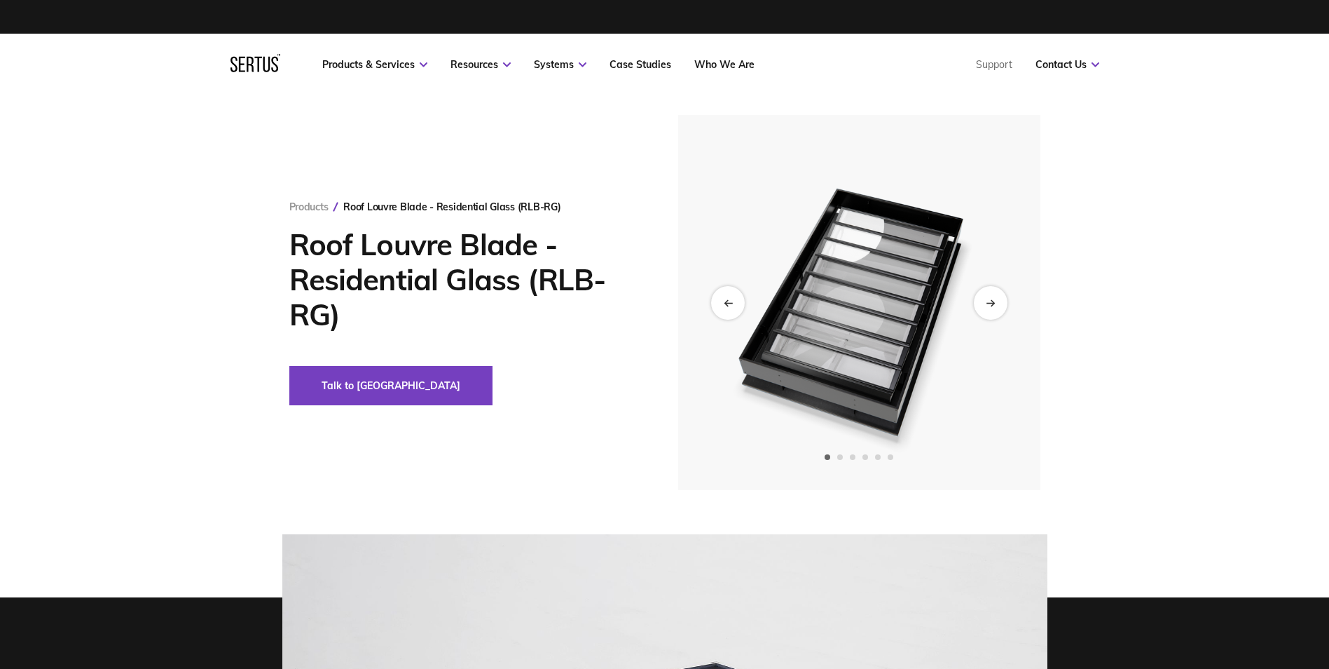
click at [936, 361] on img at bounding box center [859, 302] width 344 height 375
click at [983, 310] on div "Next slide" at bounding box center [990, 302] width 34 height 34
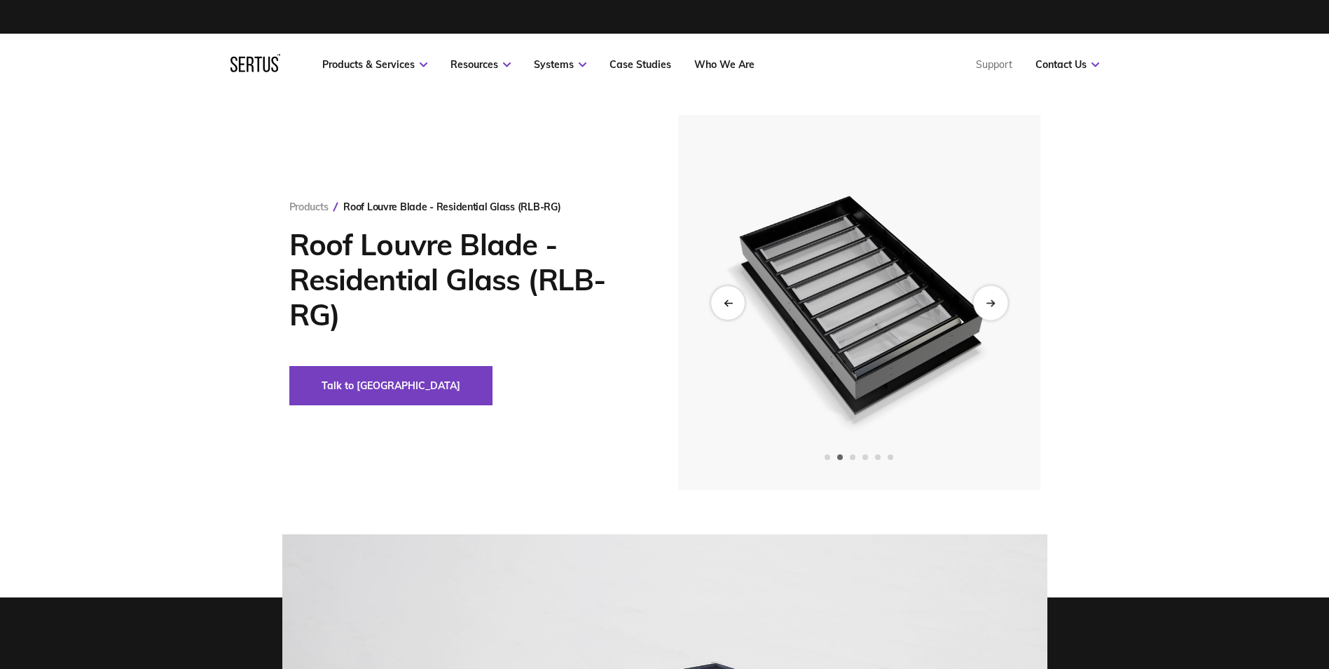
click at [986, 310] on div "Next slide" at bounding box center [990, 302] width 34 height 34
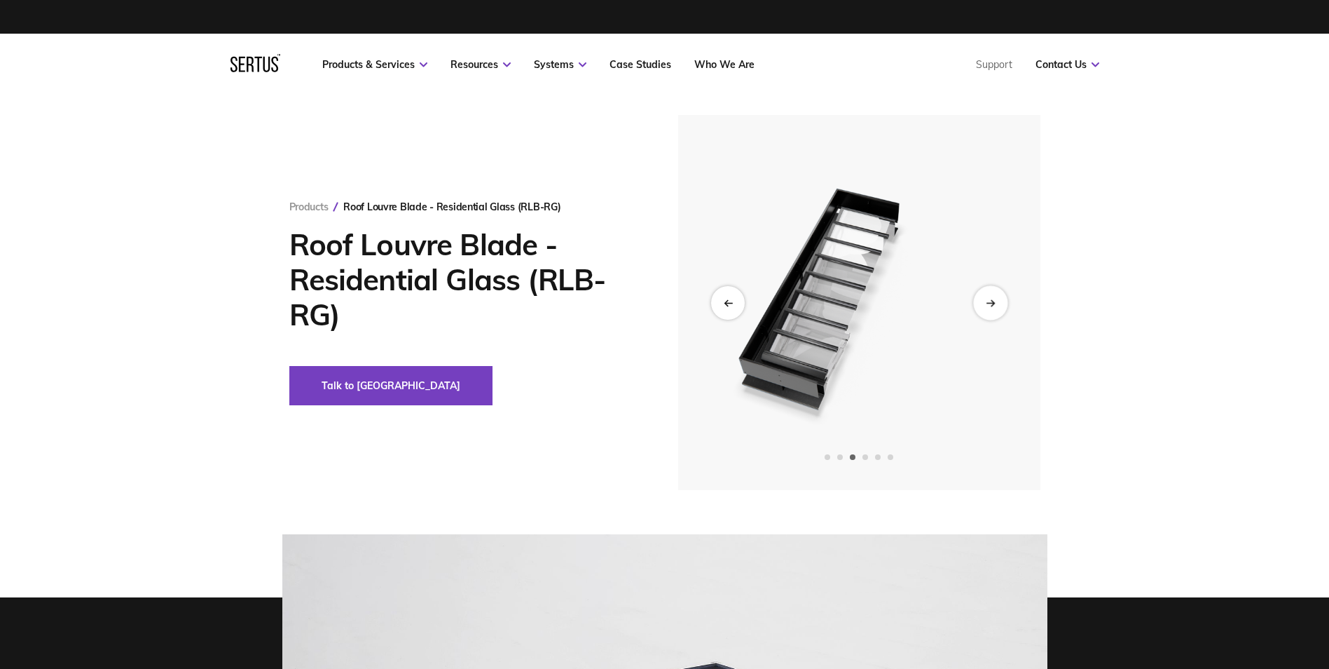
click at [986, 310] on div "Next slide" at bounding box center [990, 302] width 34 height 34
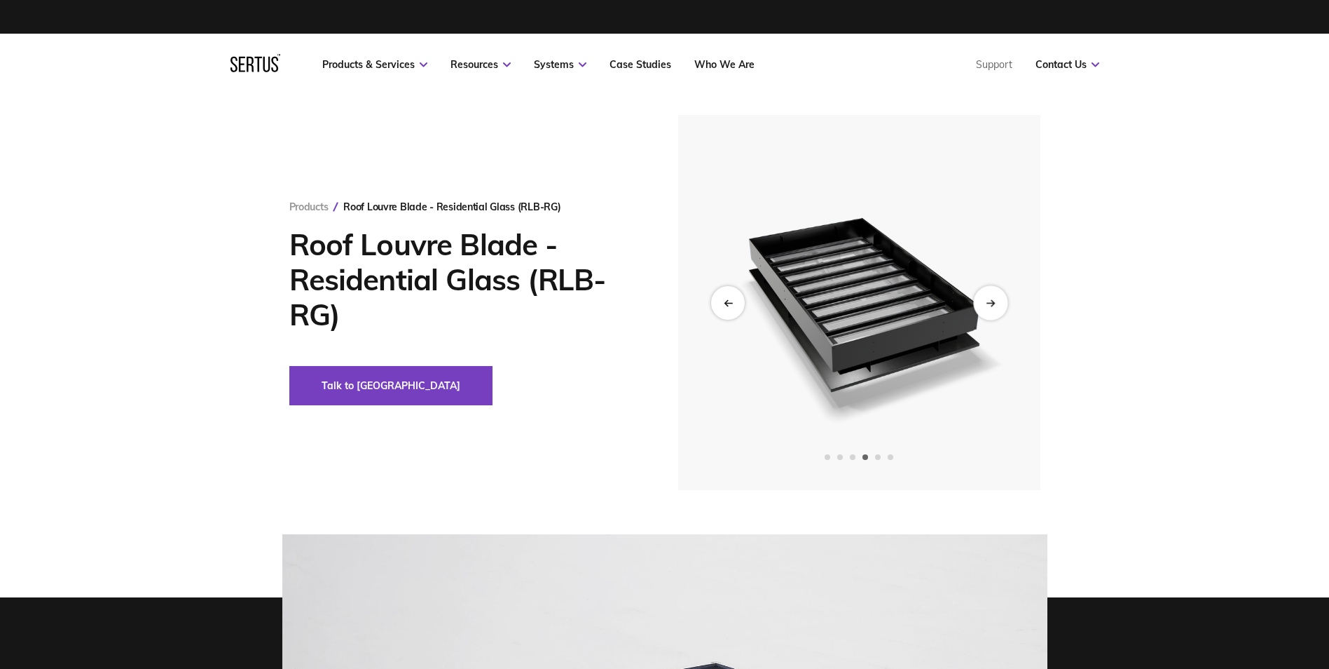
click at [986, 310] on div "Next slide" at bounding box center [990, 302] width 34 height 34
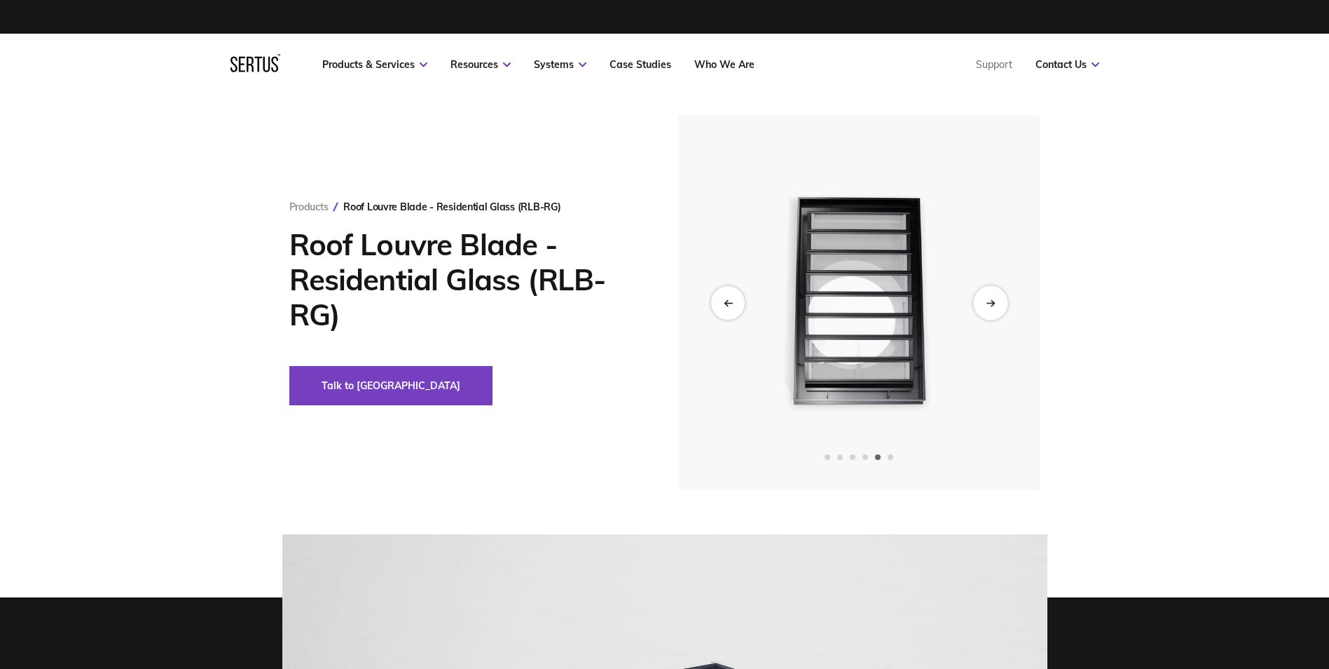
click at [986, 310] on div "Next slide" at bounding box center [990, 302] width 34 height 34
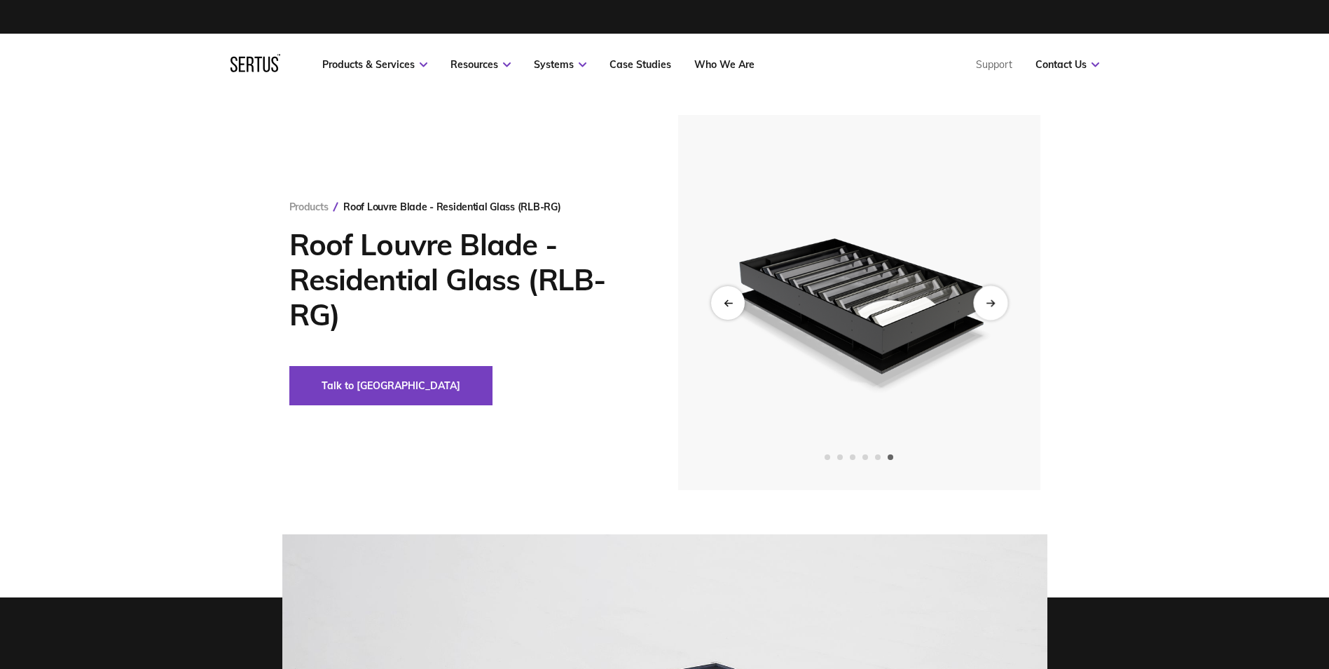
click at [986, 310] on div "Next slide" at bounding box center [990, 302] width 34 height 34
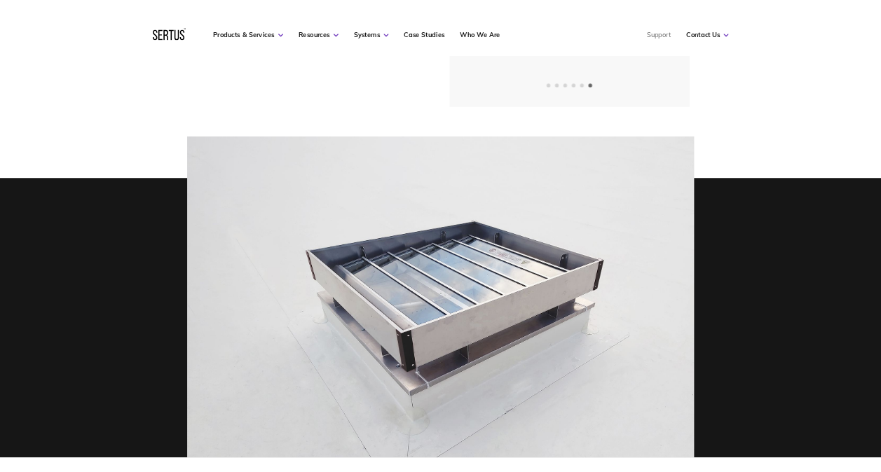
scroll to position [491, 0]
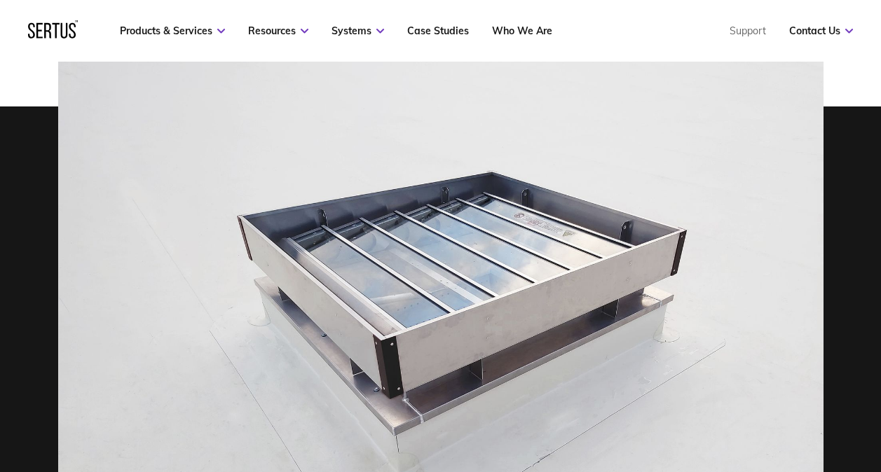
click at [512, 174] on img at bounding box center [440, 356] width 765 height 627
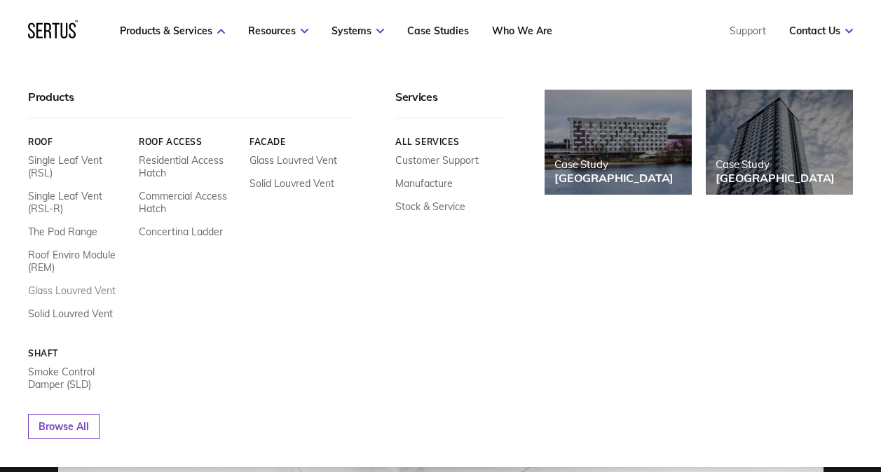
click at [81, 292] on link "Glass Louvred Vent" at bounding box center [72, 291] width 88 height 13
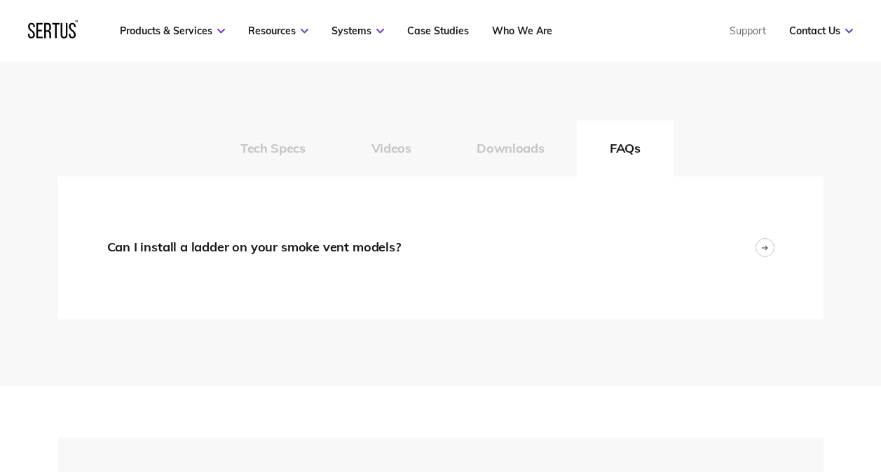
scroll to position [2172, 0]
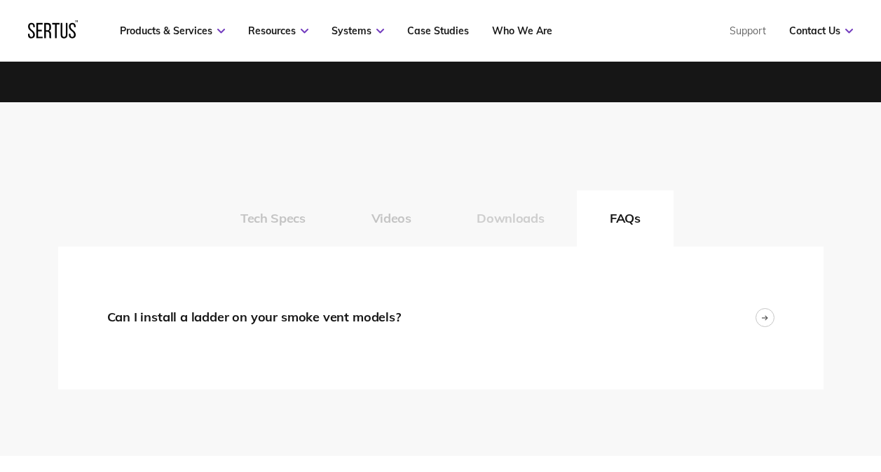
click at [489, 215] on button "Downloads" at bounding box center [510, 219] width 133 height 56
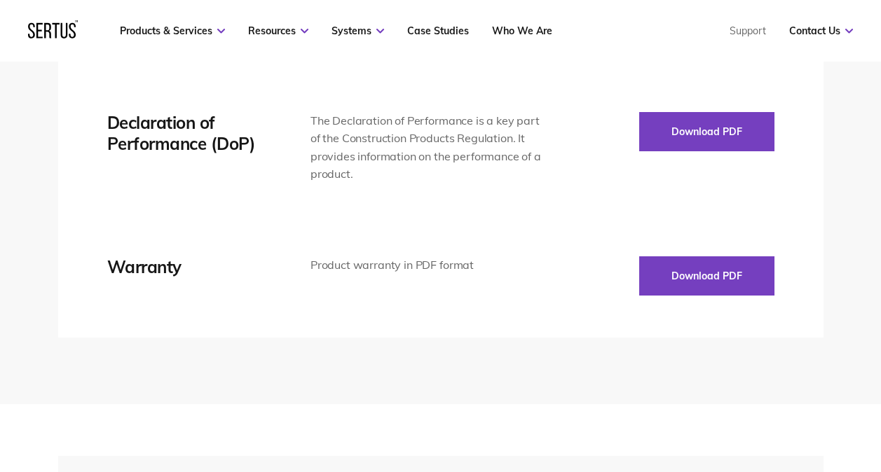
scroll to position [2663, 0]
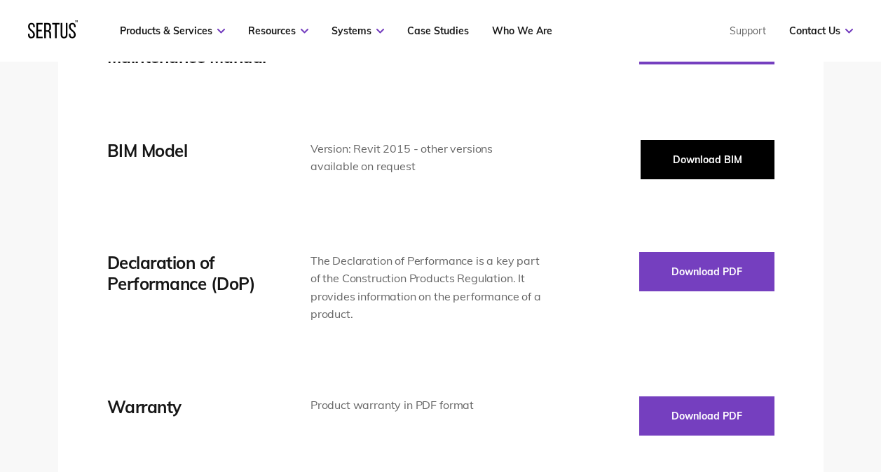
click at [673, 159] on button "Download BIM" at bounding box center [707, 159] width 134 height 39
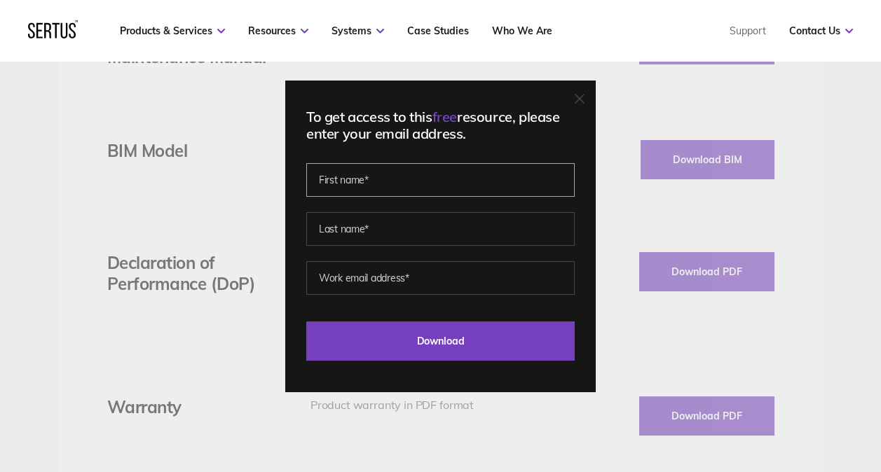
click at [399, 185] on input "text" at bounding box center [440, 180] width 268 height 34
type input "Sofia"
type input "Sergiou"
type input "[EMAIL_ADDRESS][DOMAIN_NAME]"
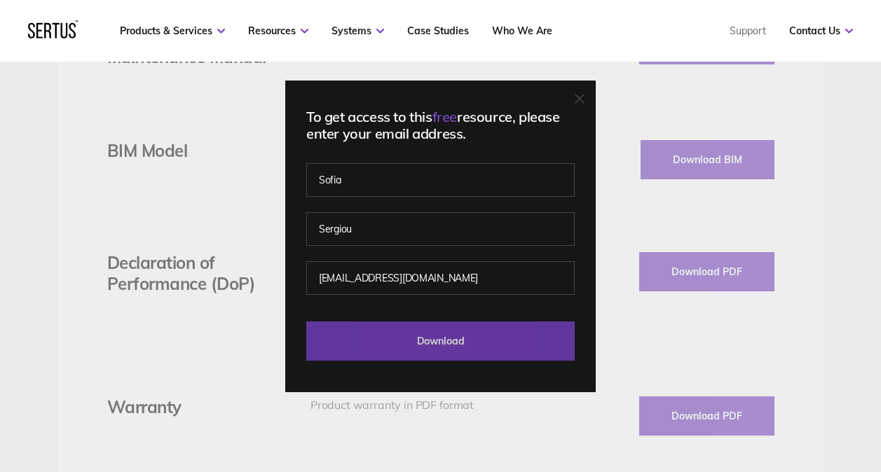
click at [451, 343] on input "Download" at bounding box center [440, 341] width 268 height 39
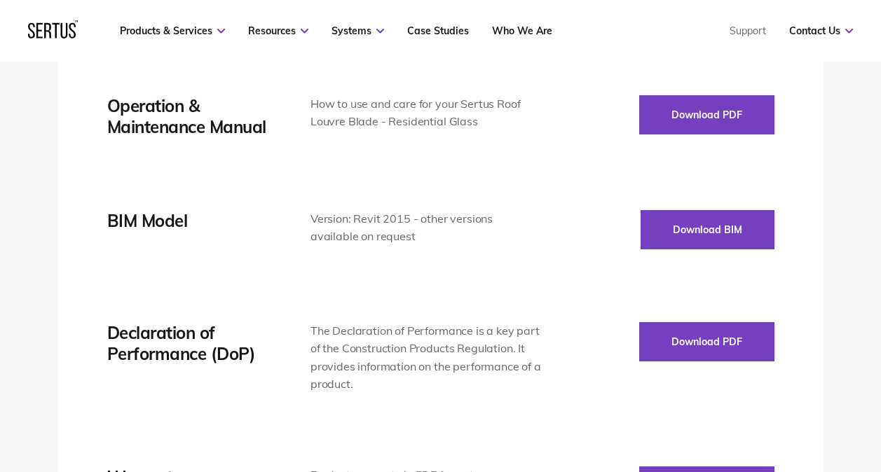
scroll to position [2453, 0]
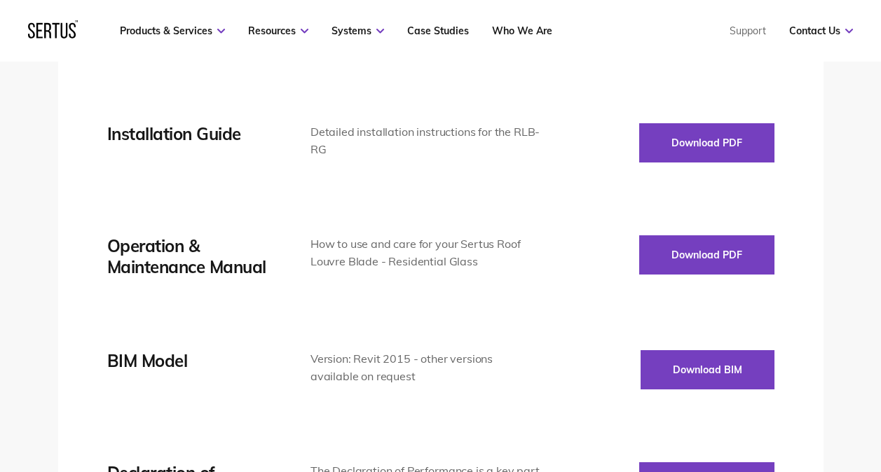
click at [257, 288] on div "Technical Data Sheet Detailed technical information in PDF format Download PDF …" at bounding box center [440, 327] width 667 height 638
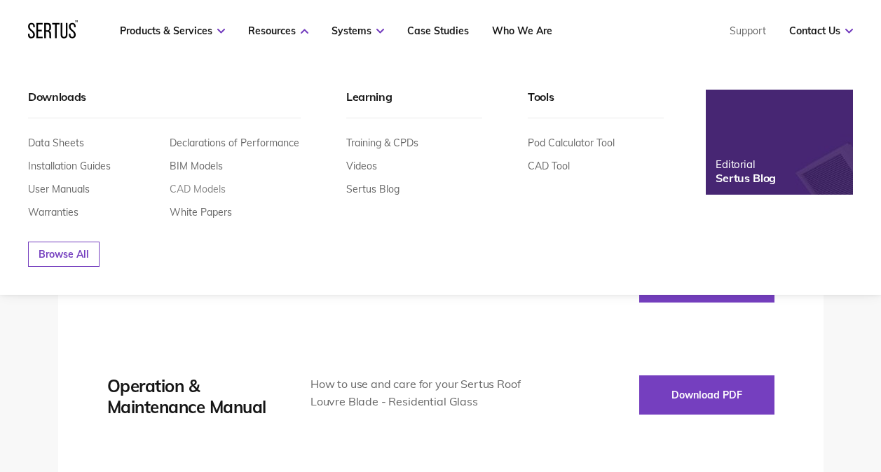
click at [205, 189] on link "CAD Models" at bounding box center [198, 189] width 56 height 13
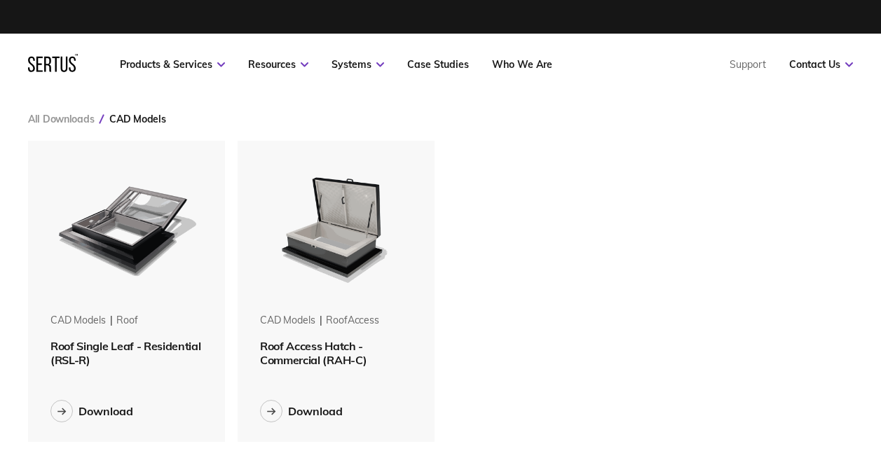
drag, startPoint x: 535, startPoint y: 362, endPoint x: 545, endPoint y: 361, distance: 10.6
click at [535, 362] on div "CAD Models roof Roof Single Leaf - Residential (RSL-R) Download CAD Models roof…" at bounding box center [440, 291] width 825 height 301
